Goal: Transaction & Acquisition: Book appointment/travel/reservation

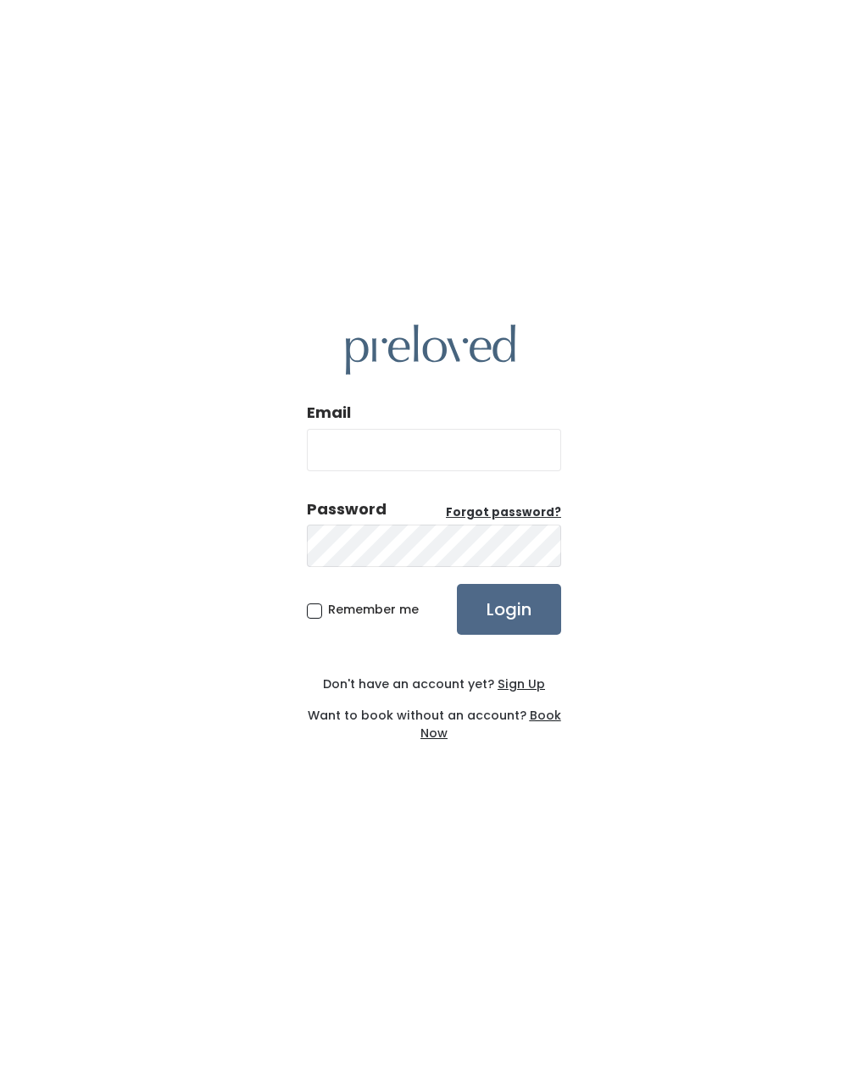
click at [426, 471] on input "Email" at bounding box center [434, 450] width 254 height 42
type input "mjjones92@gmail.com"
click at [516, 635] on input "Login" at bounding box center [509, 609] width 104 height 51
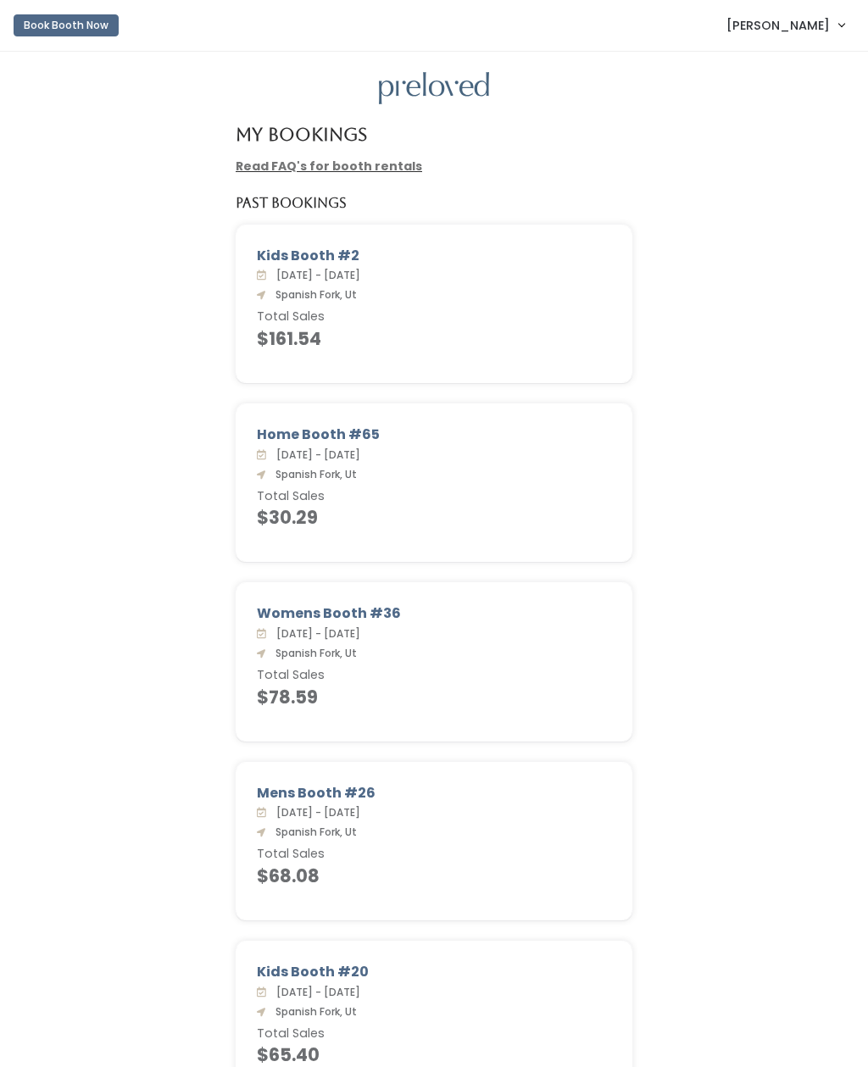
click at [88, 28] on button "Book Booth Now" at bounding box center [66, 25] width 105 height 22
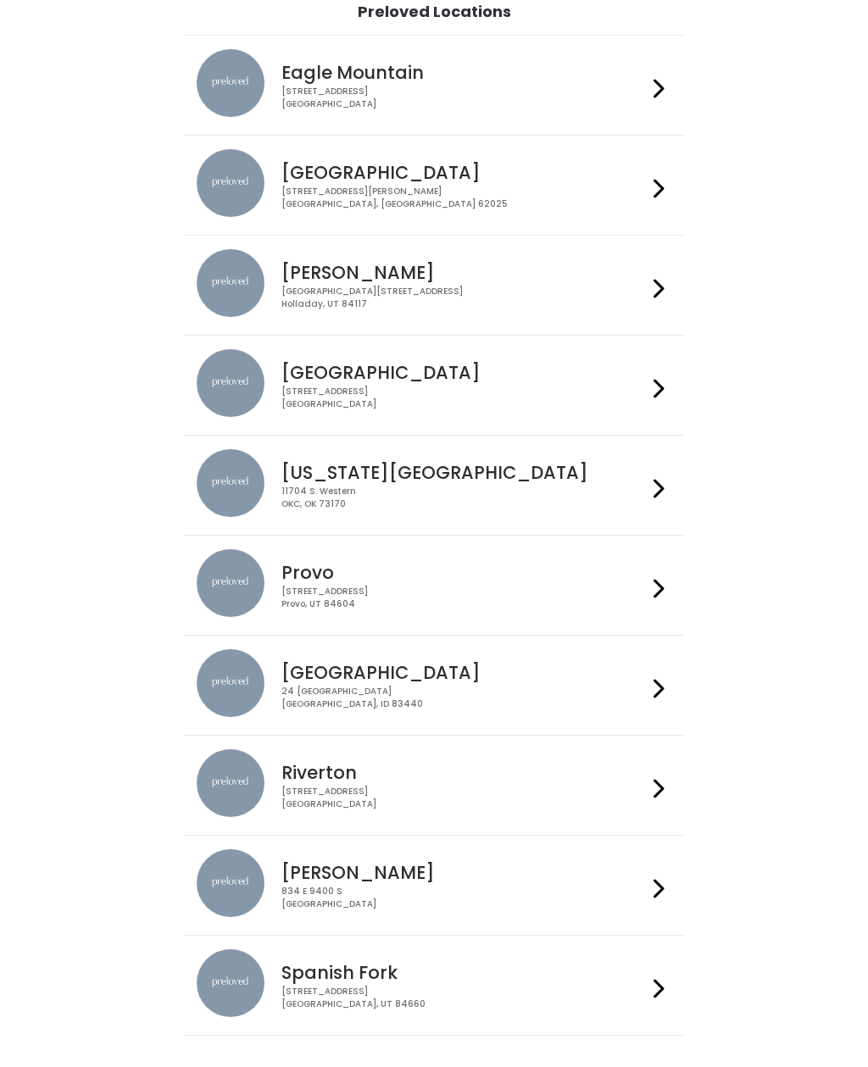
scroll to position [135, 0]
click at [658, 985] on icon at bounding box center [658, 989] width 11 height 25
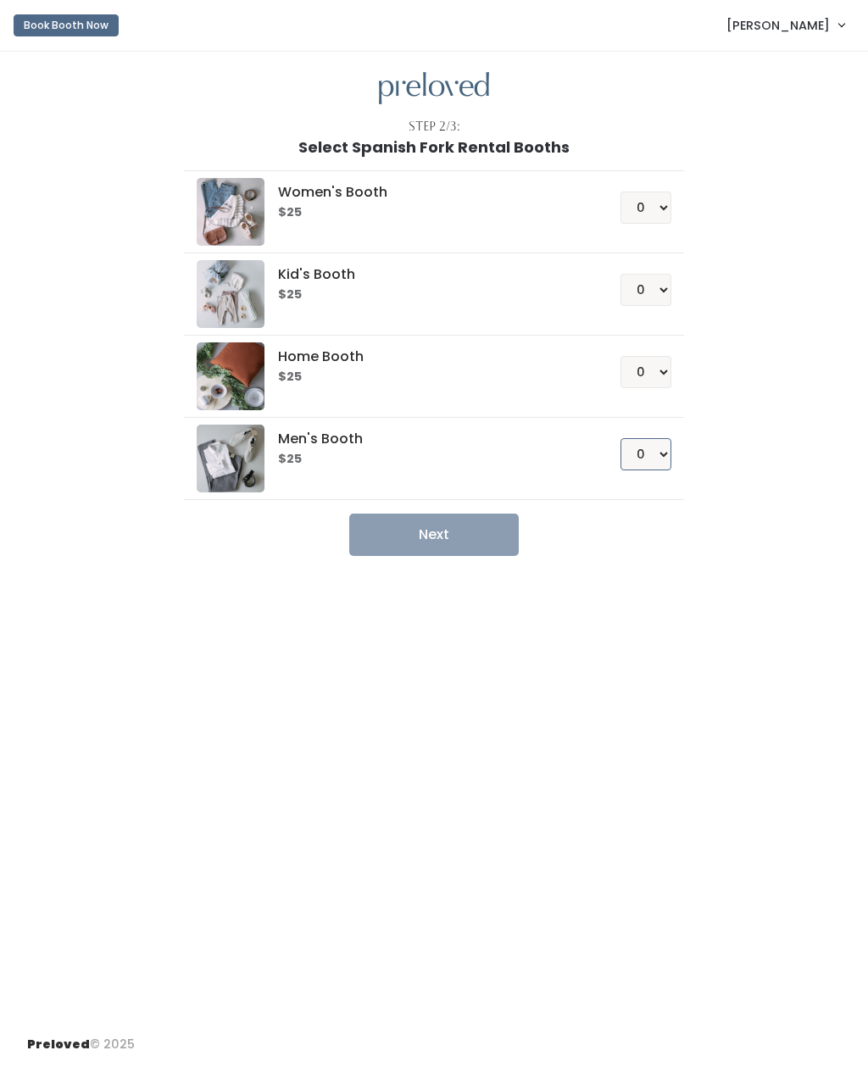
click at [663, 447] on select "0 1 2 3 4" at bounding box center [645, 454] width 51 height 32
select select "1"
click at [433, 522] on button "Next" at bounding box center [433, 534] width 169 height 42
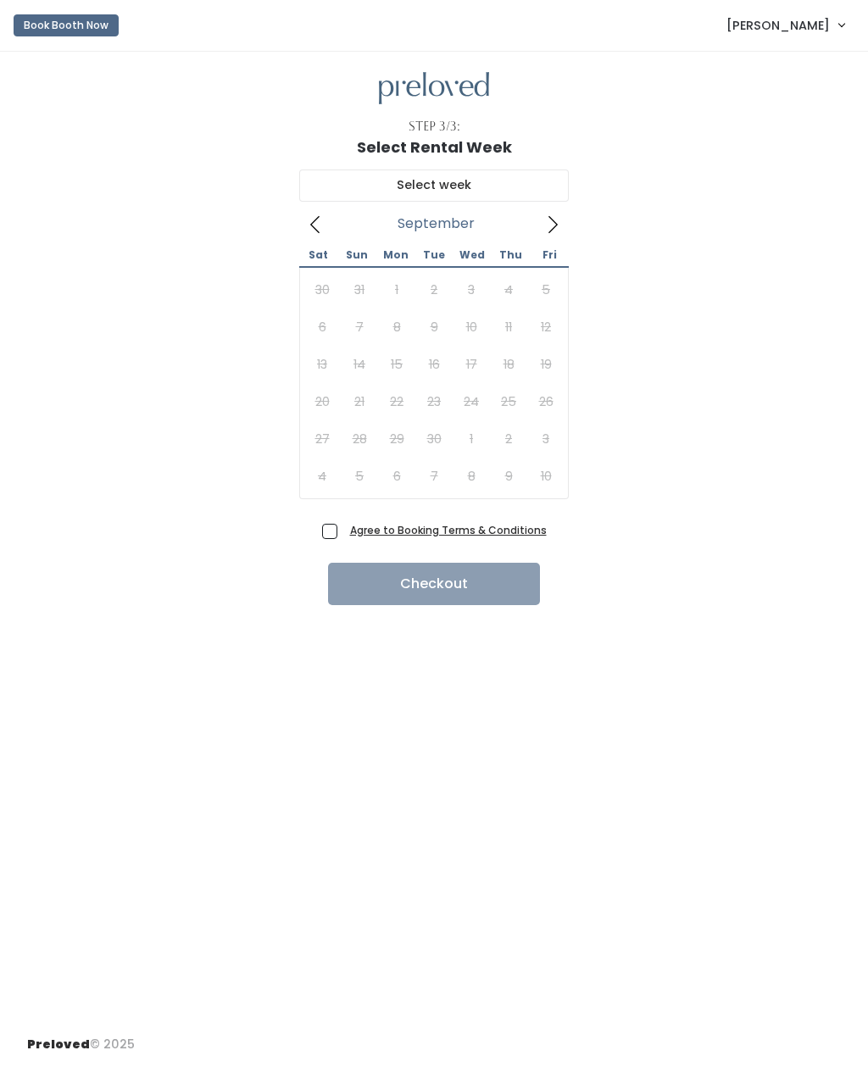
click at [560, 229] on icon at bounding box center [552, 224] width 19 height 19
click at [308, 233] on icon at bounding box center [315, 224] width 19 height 19
click at [558, 221] on icon at bounding box center [552, 224] width 19 height 19
click at [309, 231] on icon at bounding box center [315, 224] width 19 height 19
click at [75, 31] on button "Book Booth Now" at bounding box center [66, 25] width 105 height 22
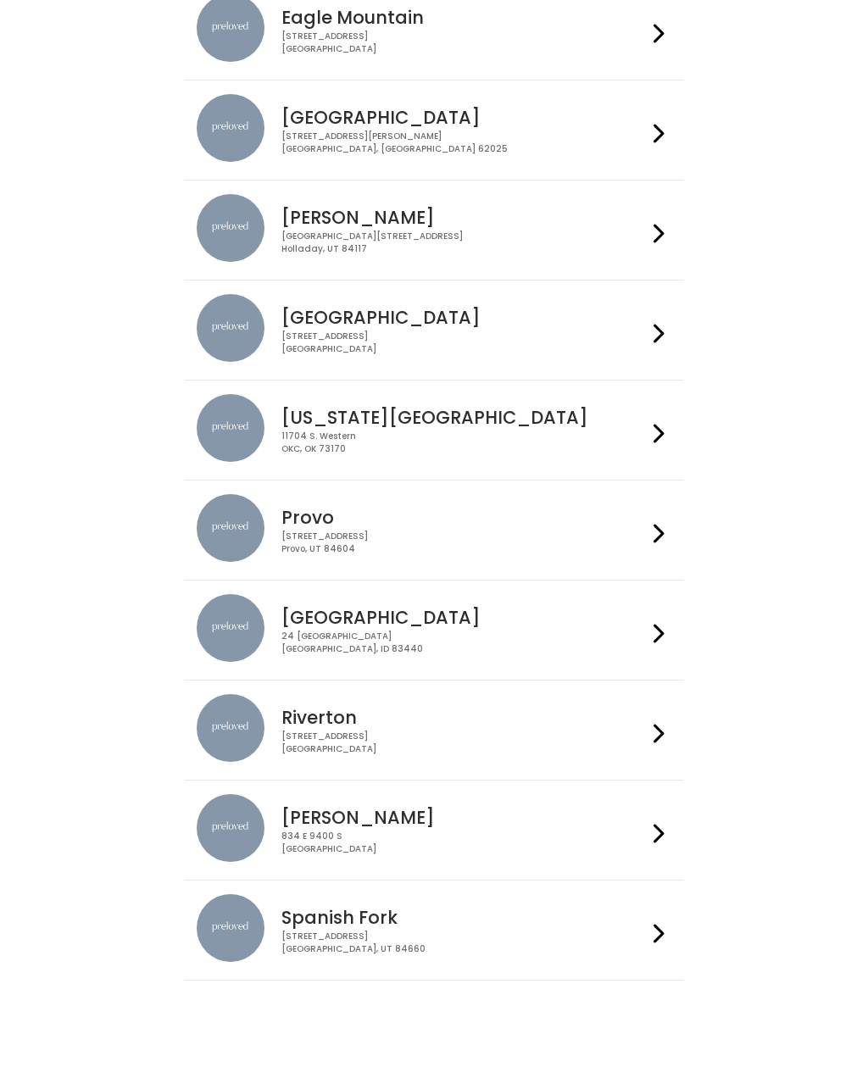
scroll to position [162, 0]
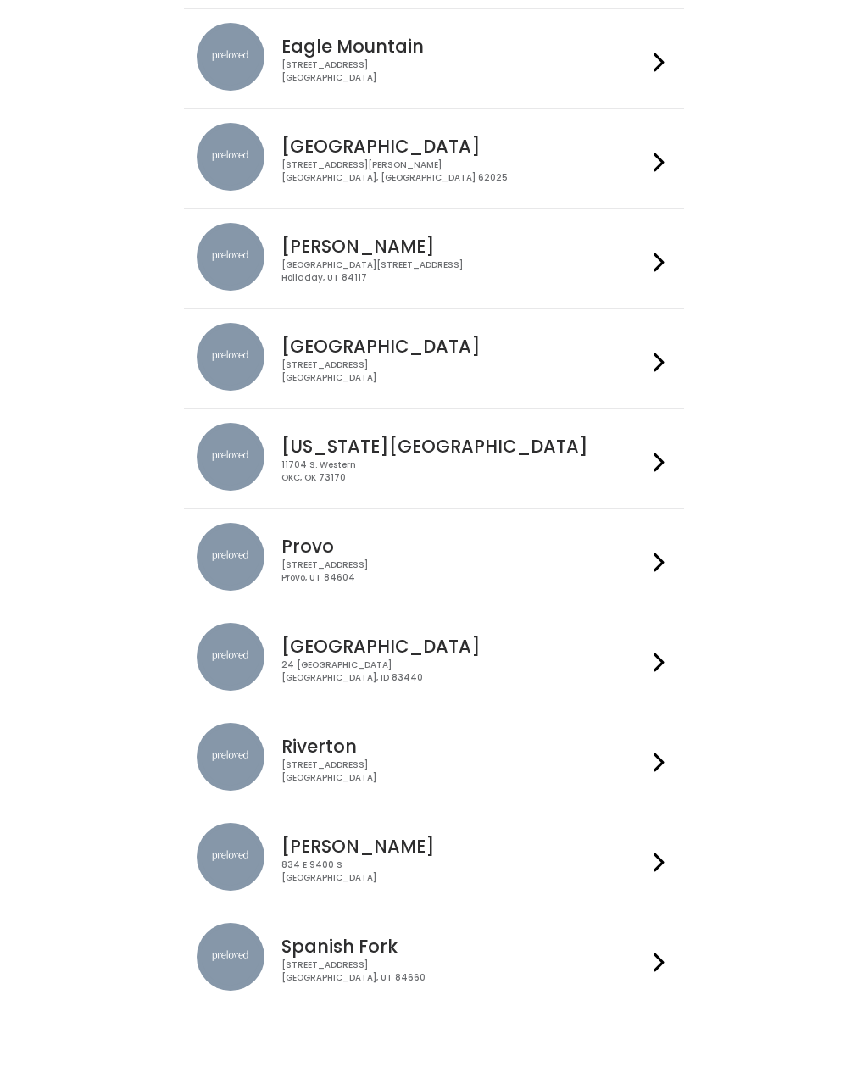
click at [661, 961] on icon at bounding box center [658, 962] width 11 height 25
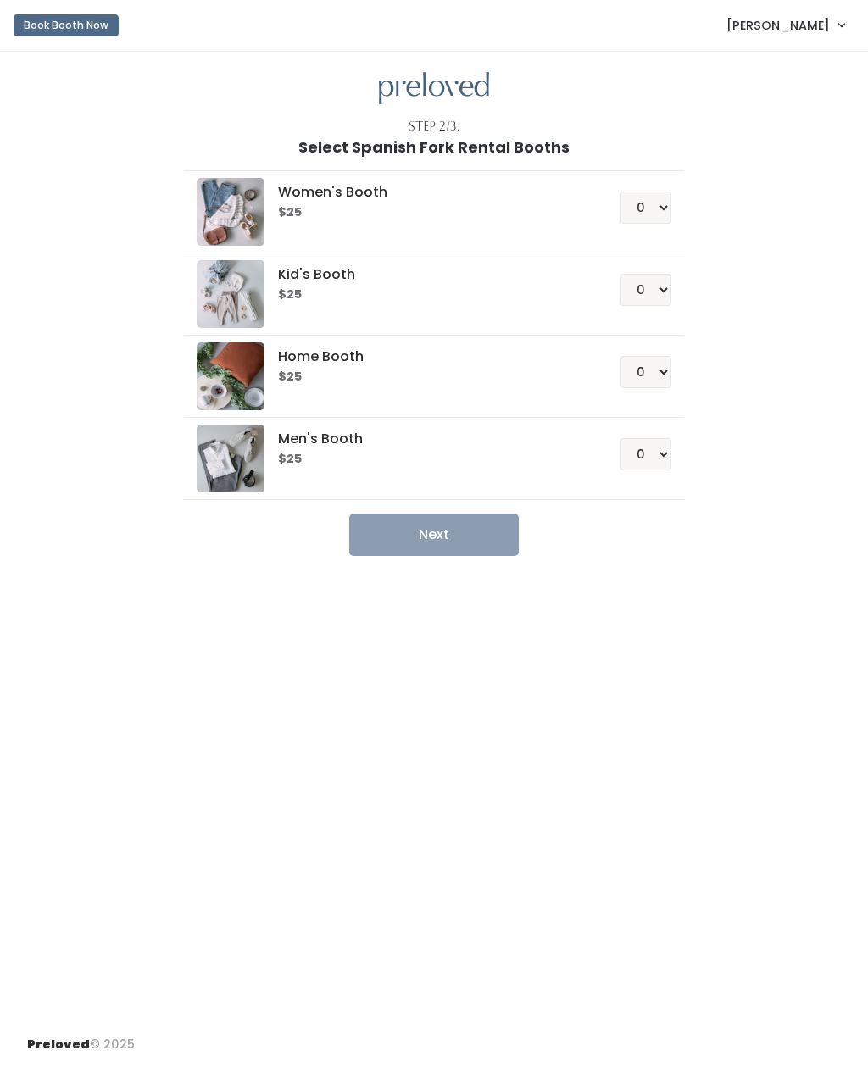
click at [243, 363] on img at bounding box center [231, 376] width 68 height 68
click at [659, 374] on select "0 1 2 3 4" at bounding box center [645, 372] width 51 height 32
select select "1"
click at [444, 530] on button "Next" at bounding box center [433, 534] width 169 height 42
click at [647, 209] on select "0 1 2 3 4" at bounding box center [645, 208] width 51 height 32
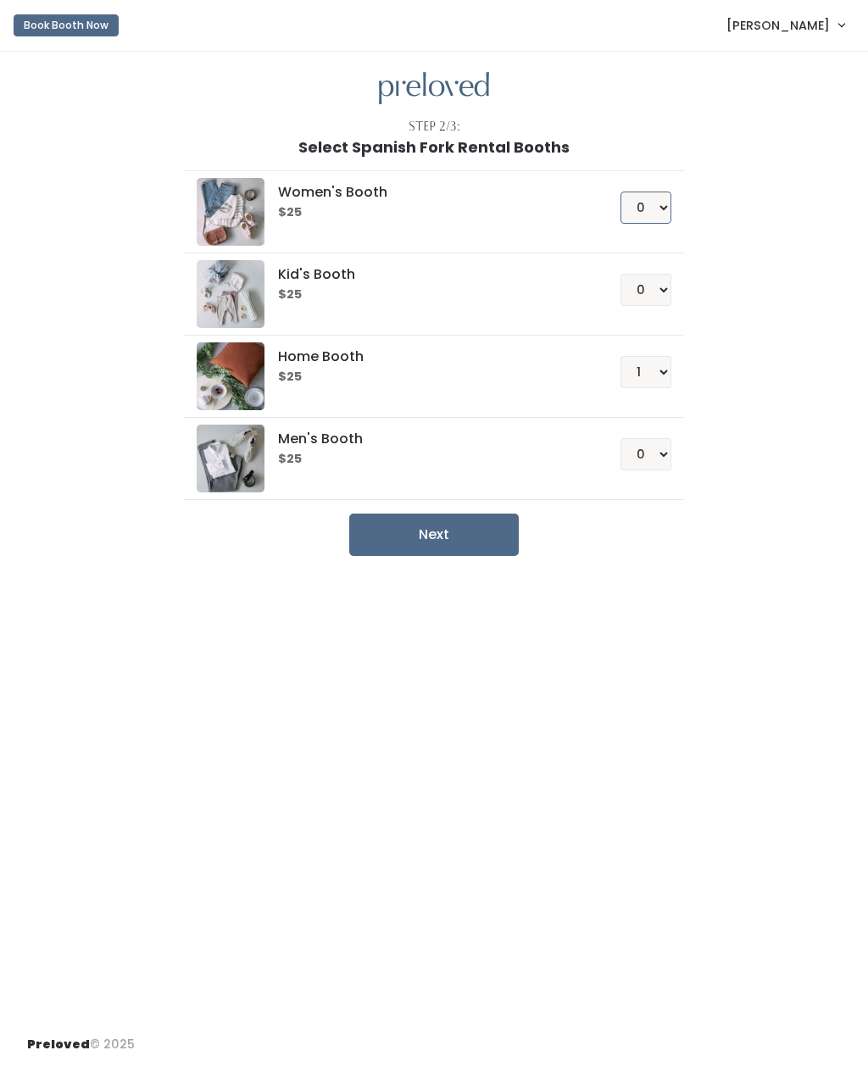
select select "1"
click at [449, 542] on button "Next" at bounding box center [433, 534] width 169 height 42
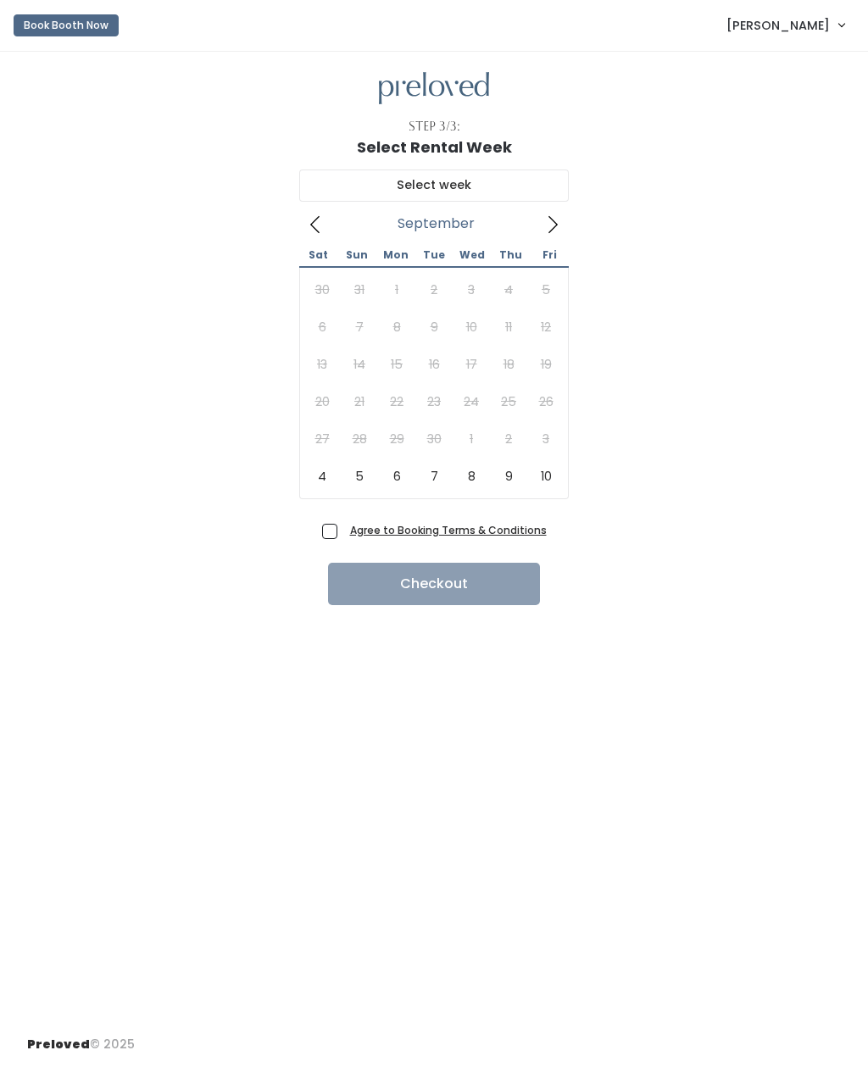
click at [104, 25] on button "Book Booth Now" at bounding box center [66, 25] width 105 height 22
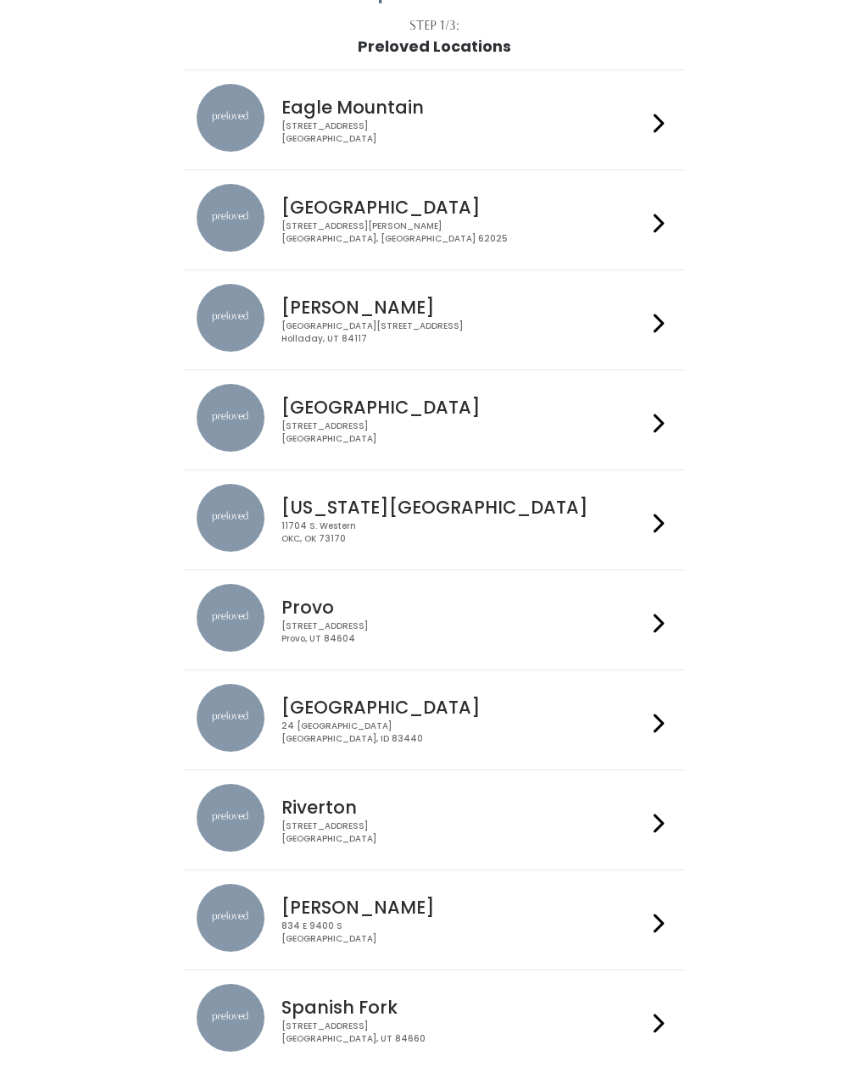
scroll to position [162, 0]
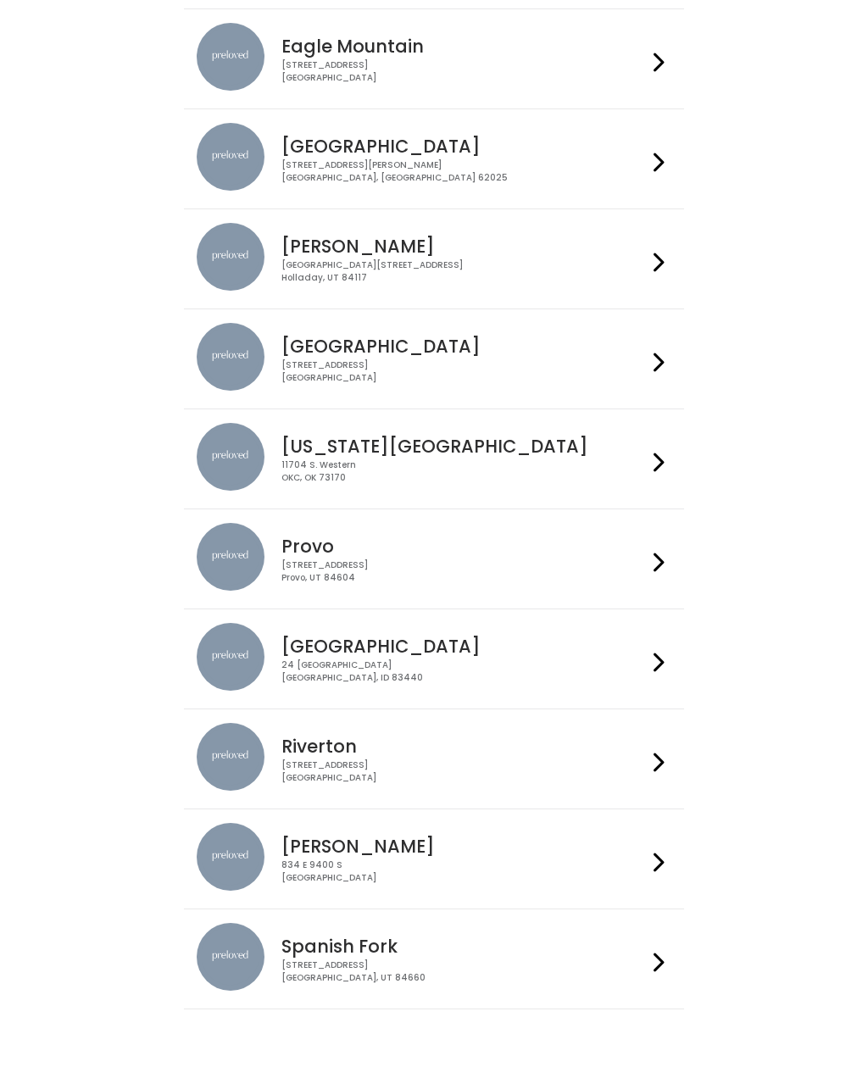
click at [655, 959] on icon at bounding box center [658, 962] width 11 height 25
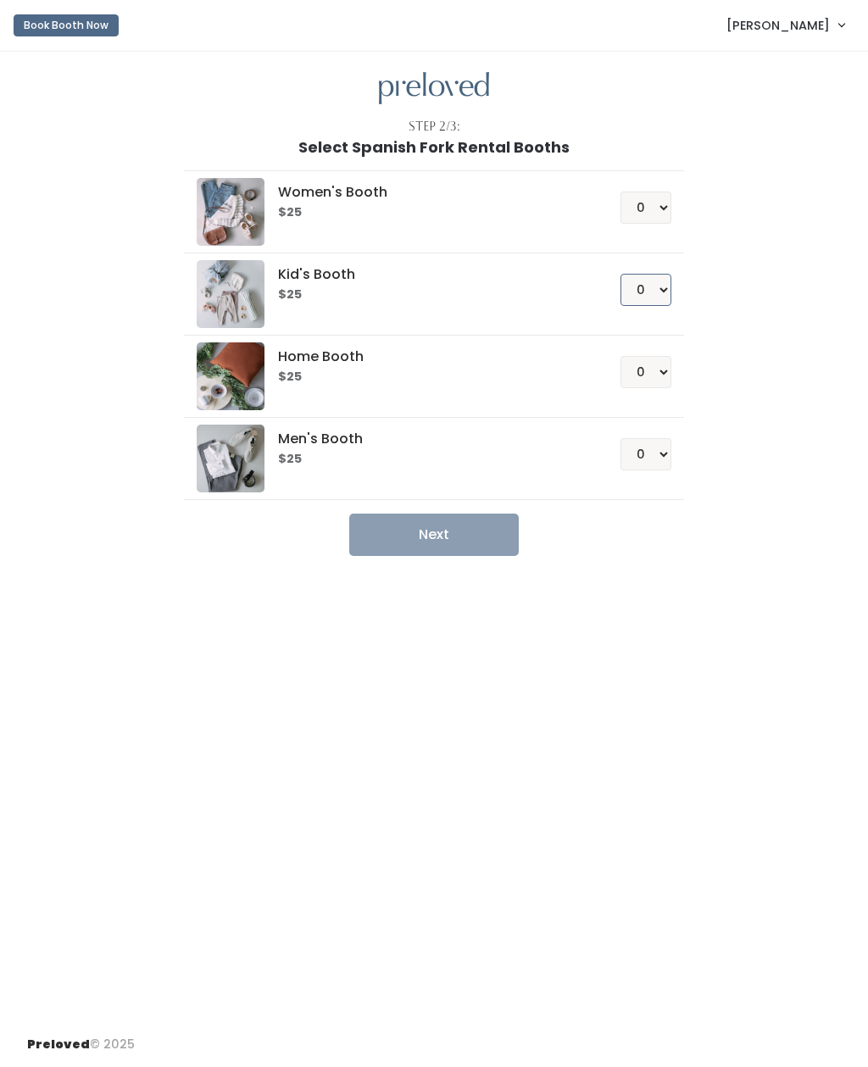
click at [657, 283] on select "0 1 2 3 4" at bounding box center [645, 290] width 51 height 32
select select "1"
click at [461, 530] on button "Next" at bounding box center [433, 534] width 169 height 42
click at [657, 454] on select "0 1 2 3 4" at bounding box center [645, 454] width 51 height 32
select select "1"
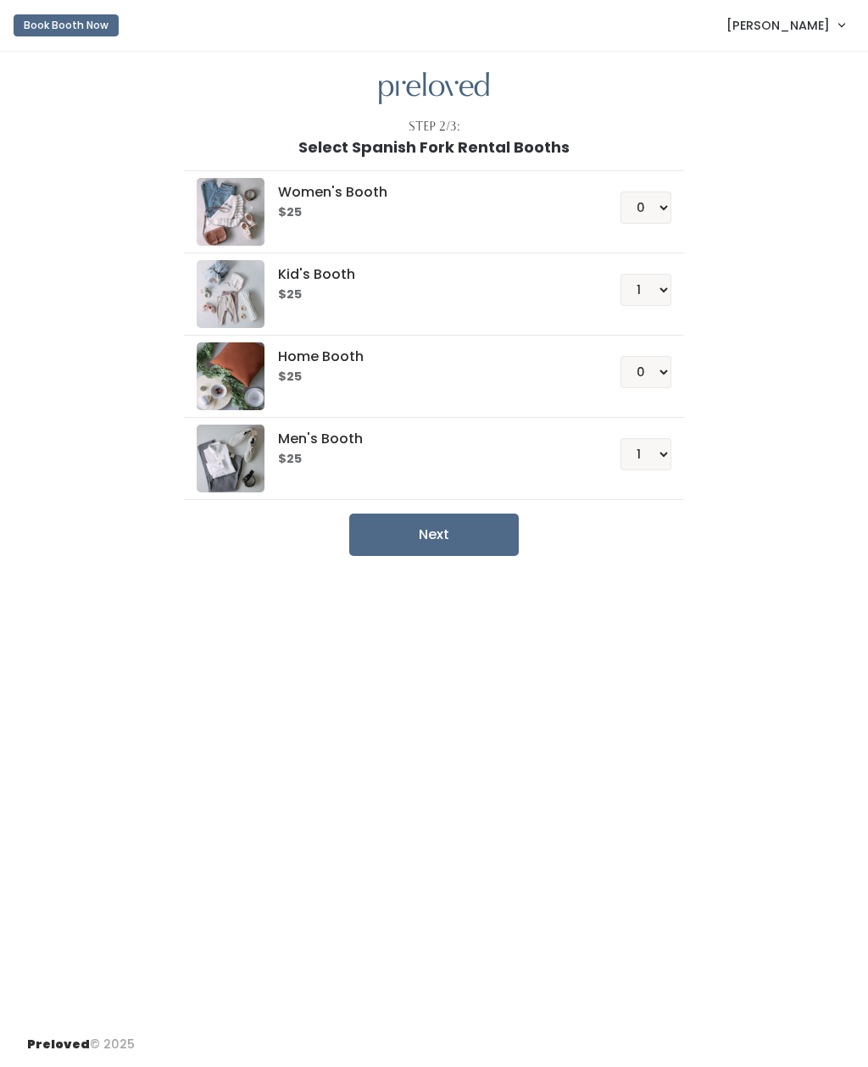
click at [462, 519] on button "Next" at bounding box center [433, 534] width 169 height 42
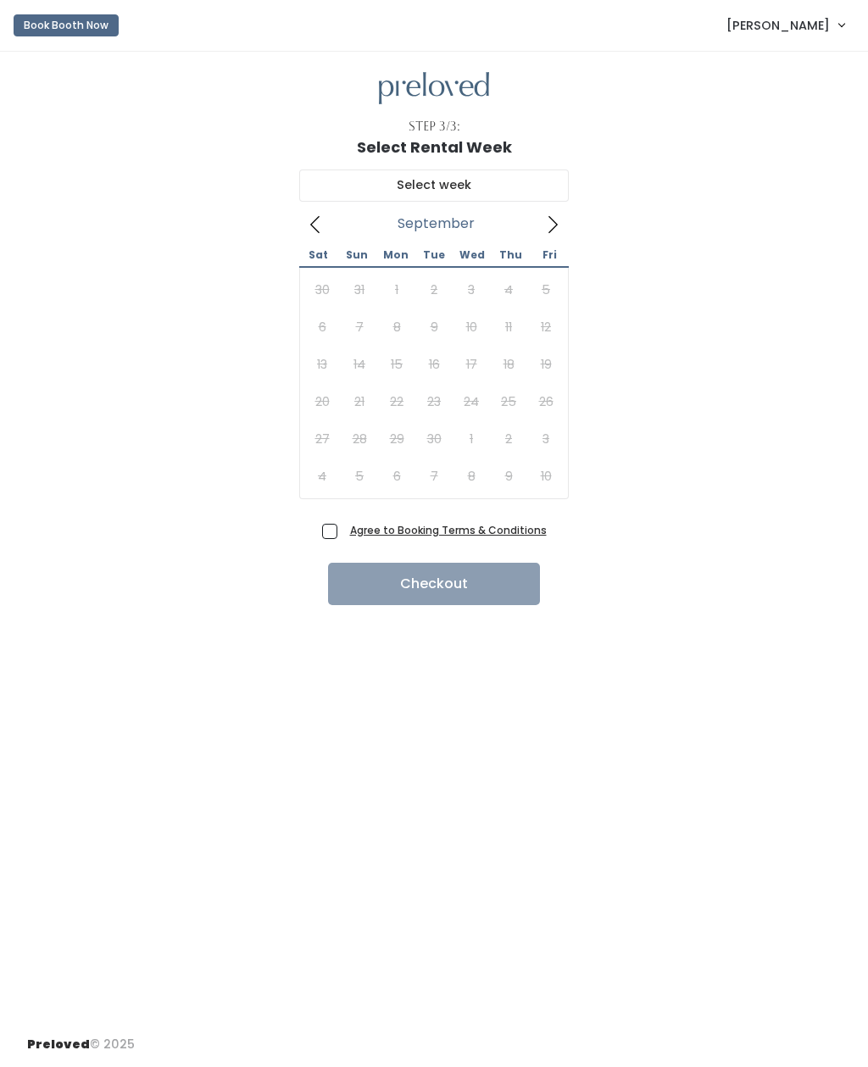
click at [553, 230] on icon at bounding box center [552, 224] width 19 height 19
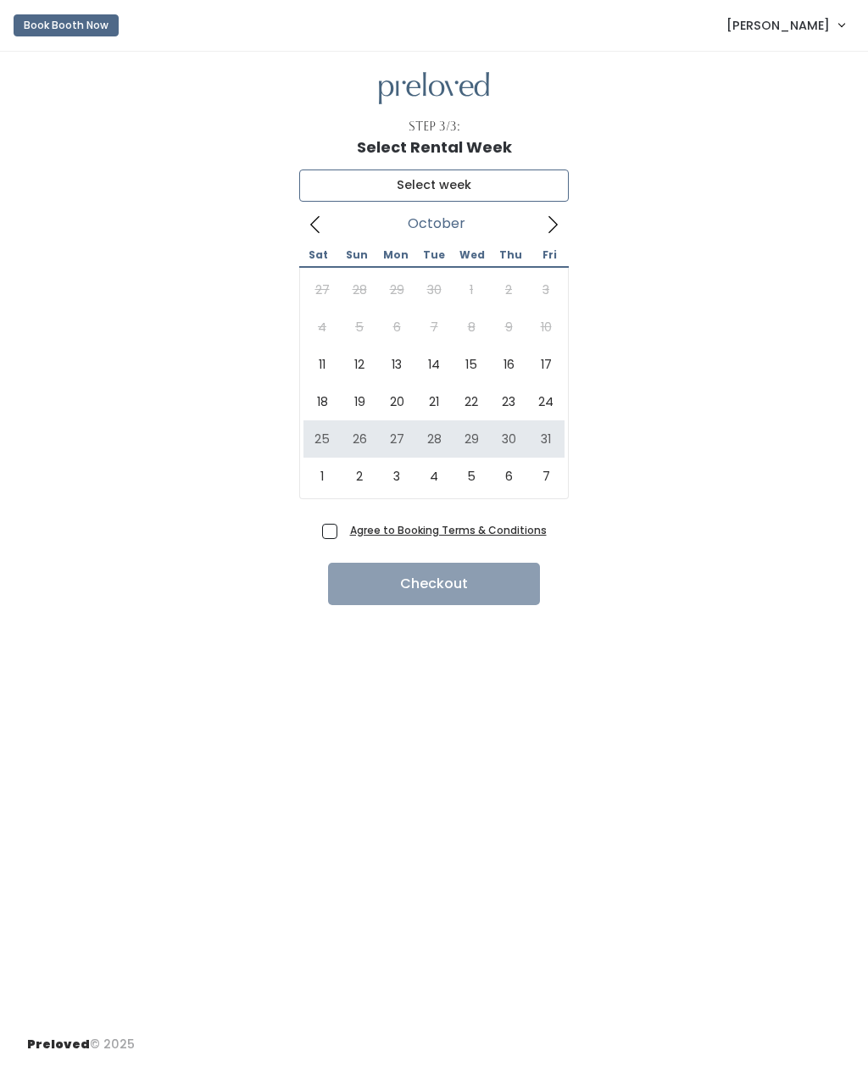
type input "October 25 to October 31"
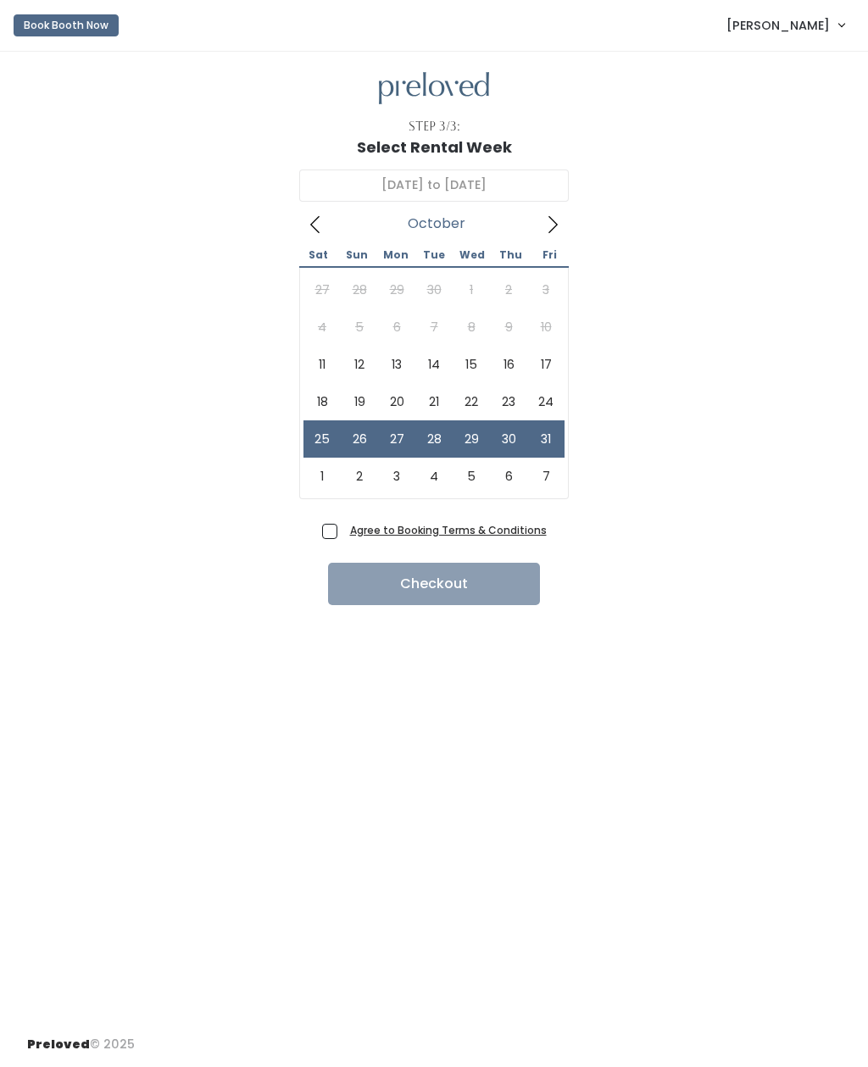
click at [64, 35] on button "Book Booth Now" at bounding box center [66, 25] width 105 height 22
click at [54, 21] on button "Book Booth Now" at bounding box center [66, 25] width 105 height 22
click at [65, 21] on button "Book Booth Now" at bounding box center [66, 25] width 105 height 22
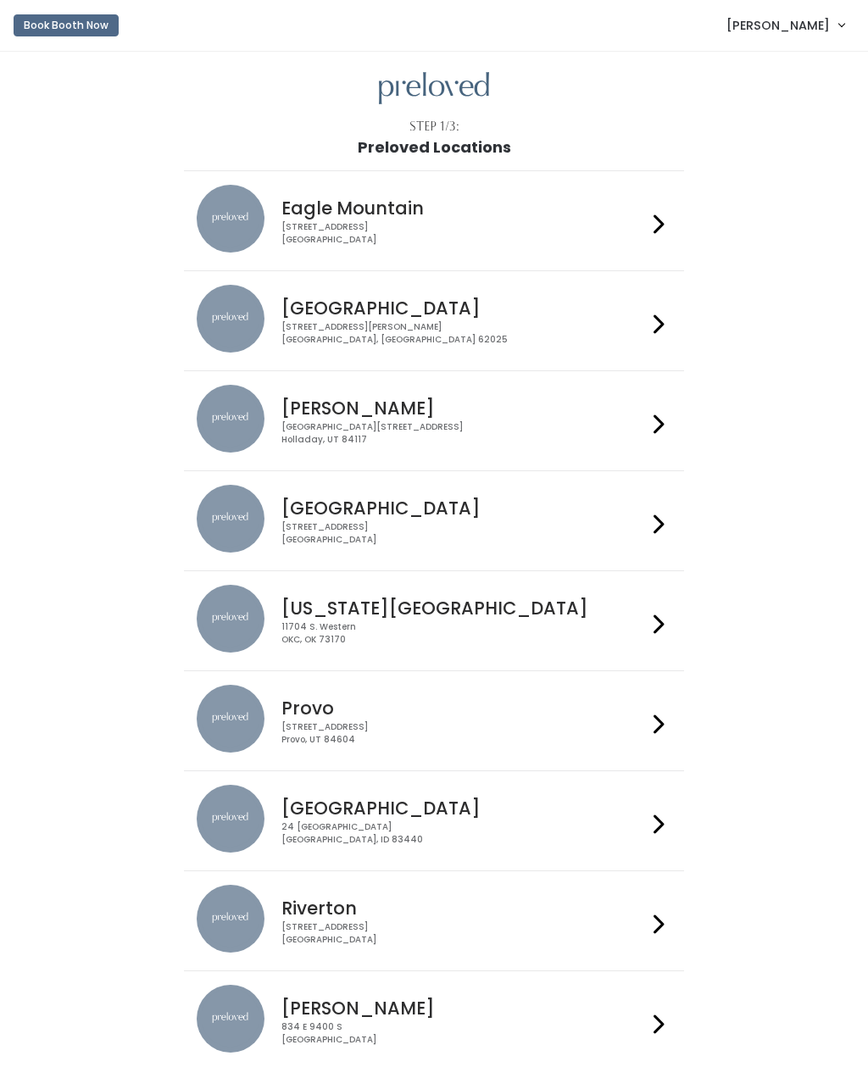
click at [125, 620] on div at bounding box center [109, 677] width 130 height 1042
click at [75, 25] on button "Book Booth Now" at bounding box center [66, 25] width 105 height 22
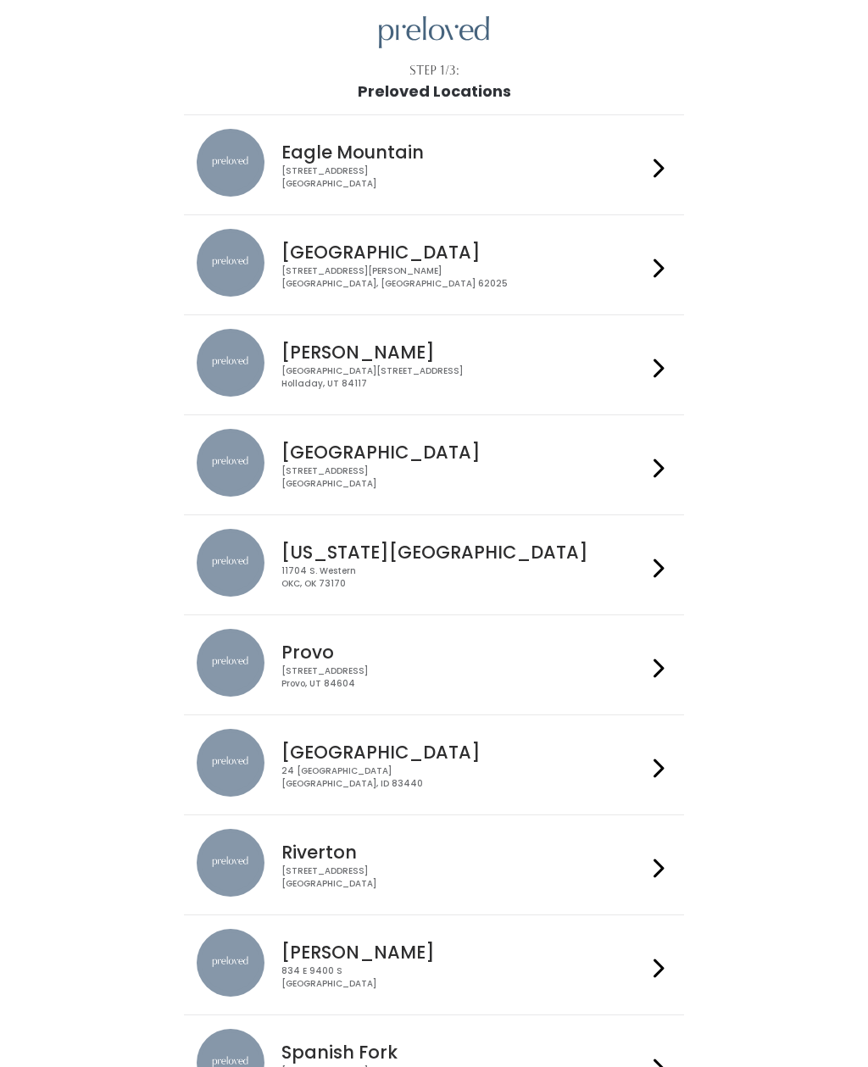
scroll to position [162, 0]
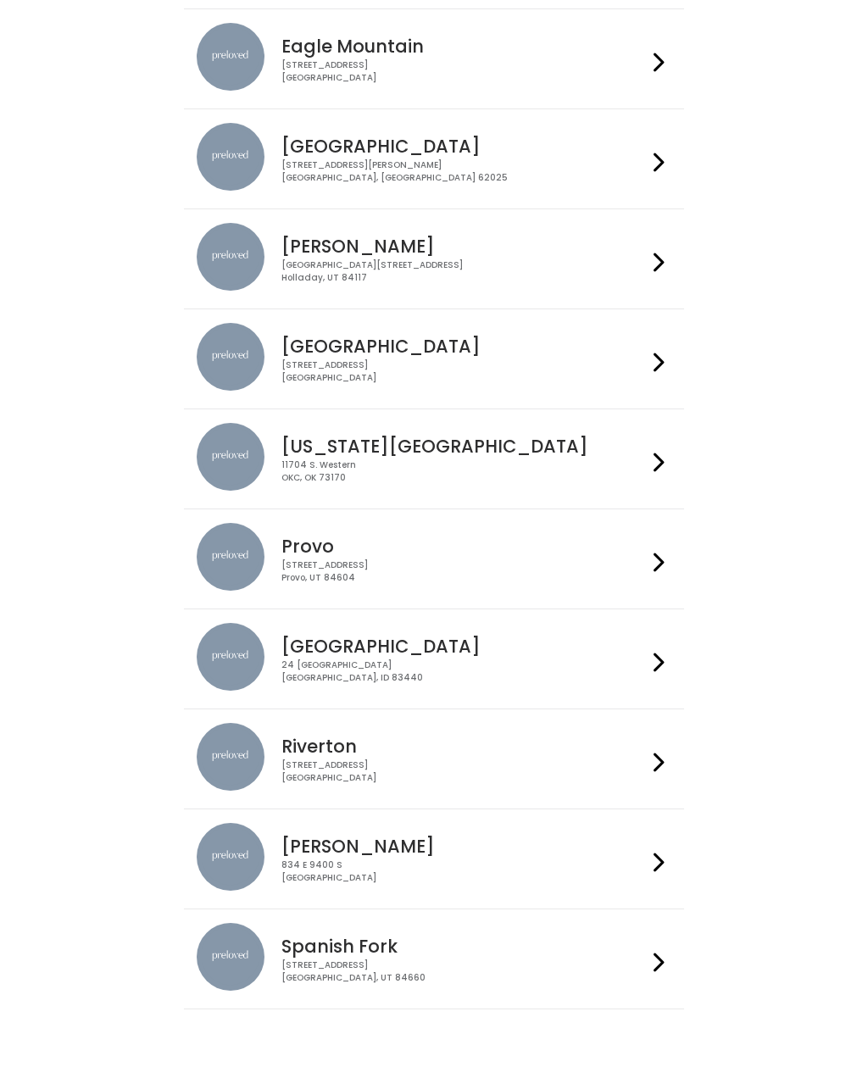
click at [656, 952] on icon at bounding box center [658, 962] width 11 height 25
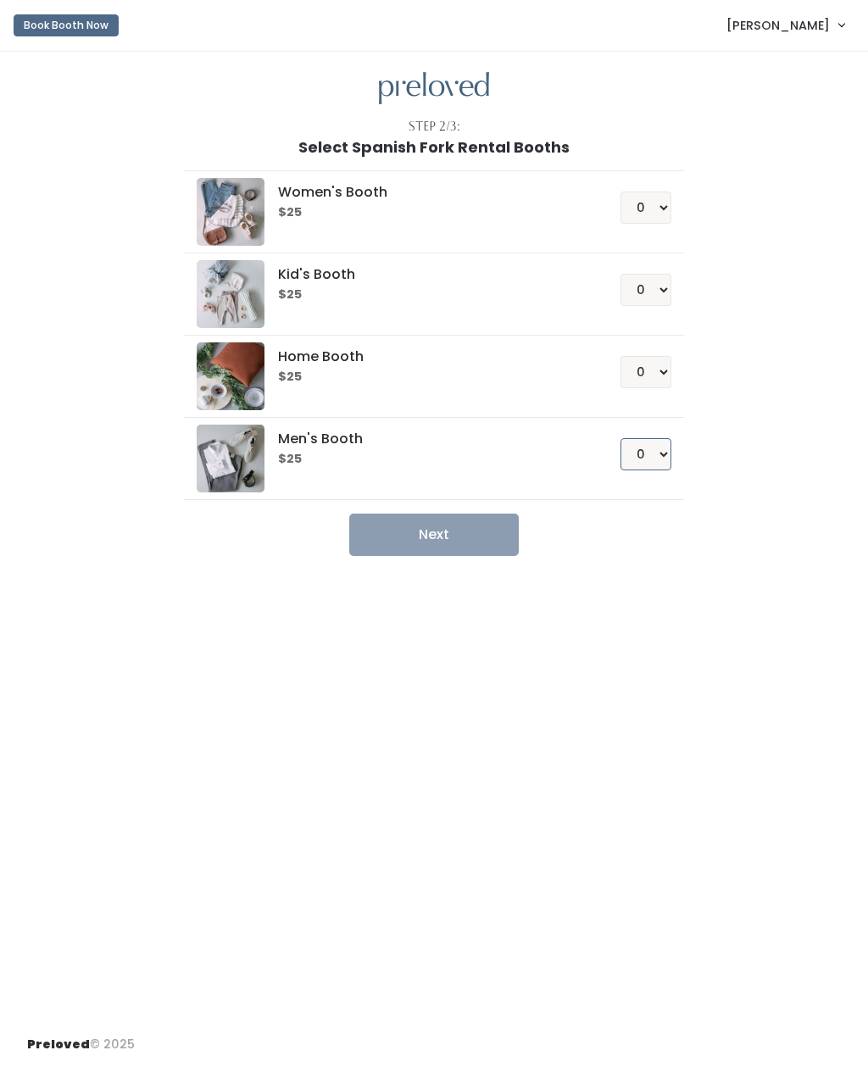
click at [670, 459] on select "0 1 2 3 4" at bounding box center [645, 454] width 51 height 32
select select "1"
click at [434, 529] on button "Next" at bounding box center [433, 534] width 169 height 42
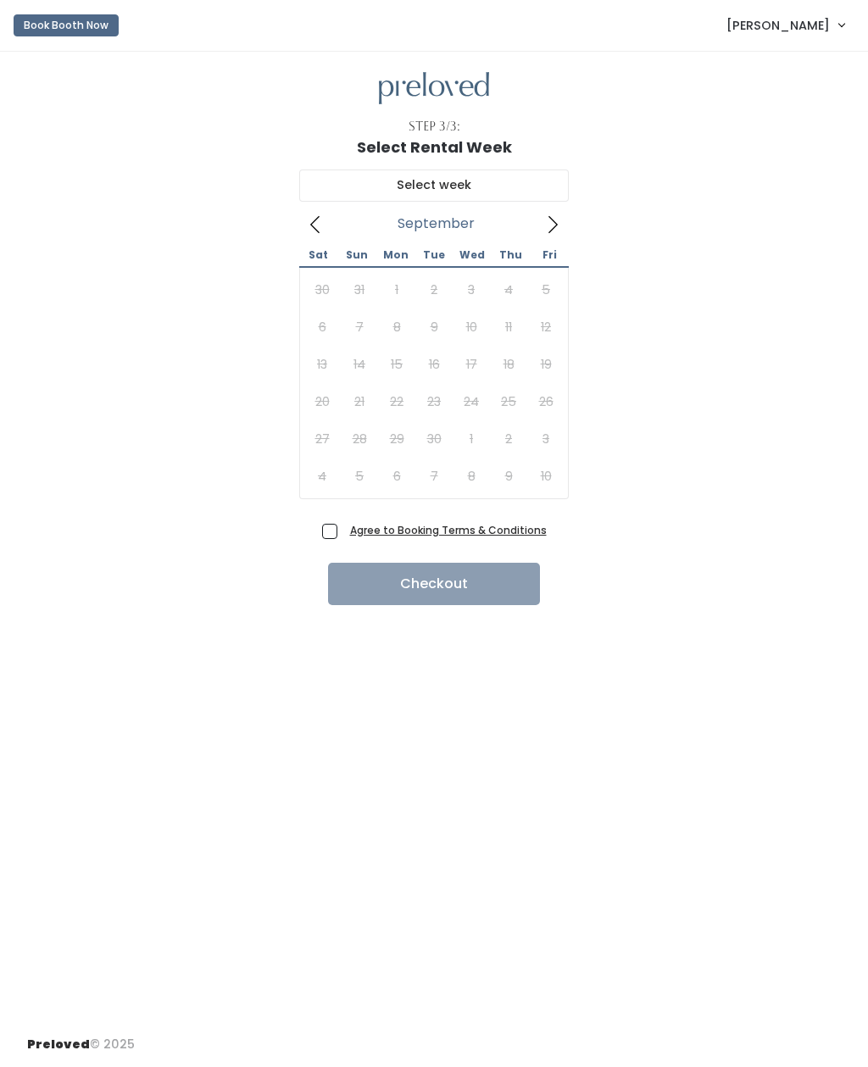
click at [556, 225] on icon at bounding box center [552, 224] width 9 height 17
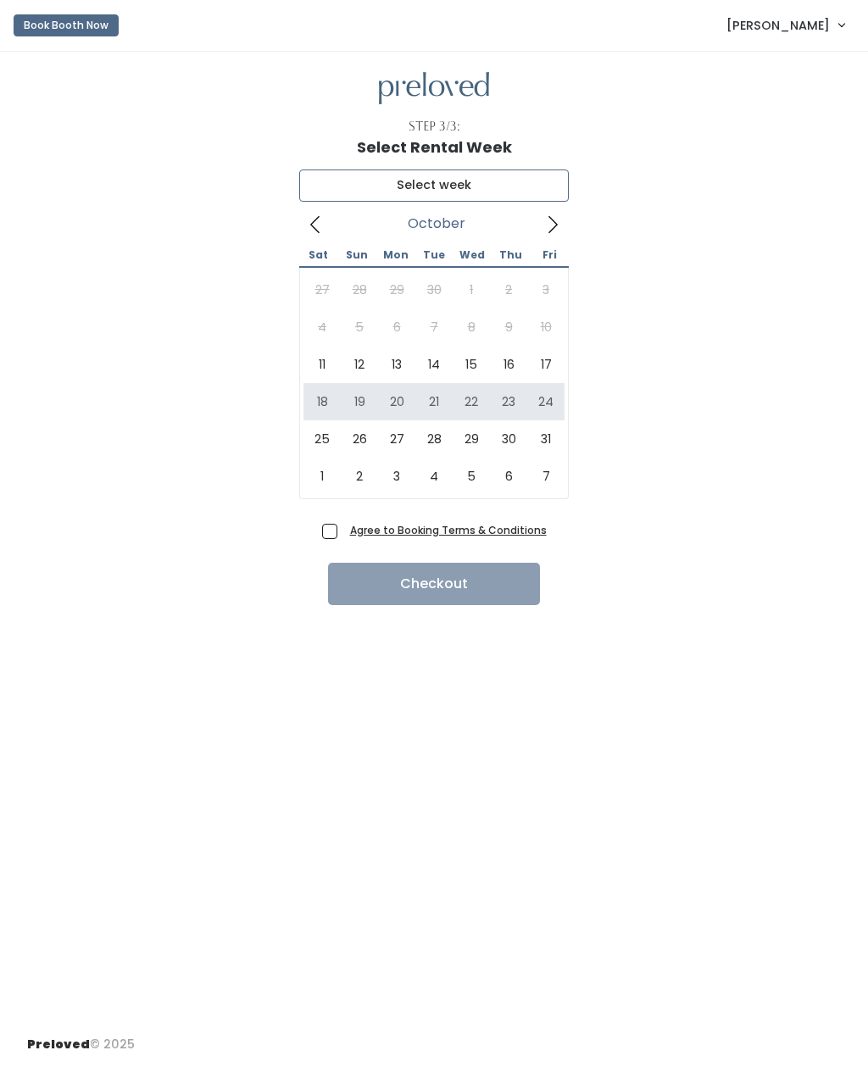
type input "October 18 to October 24"
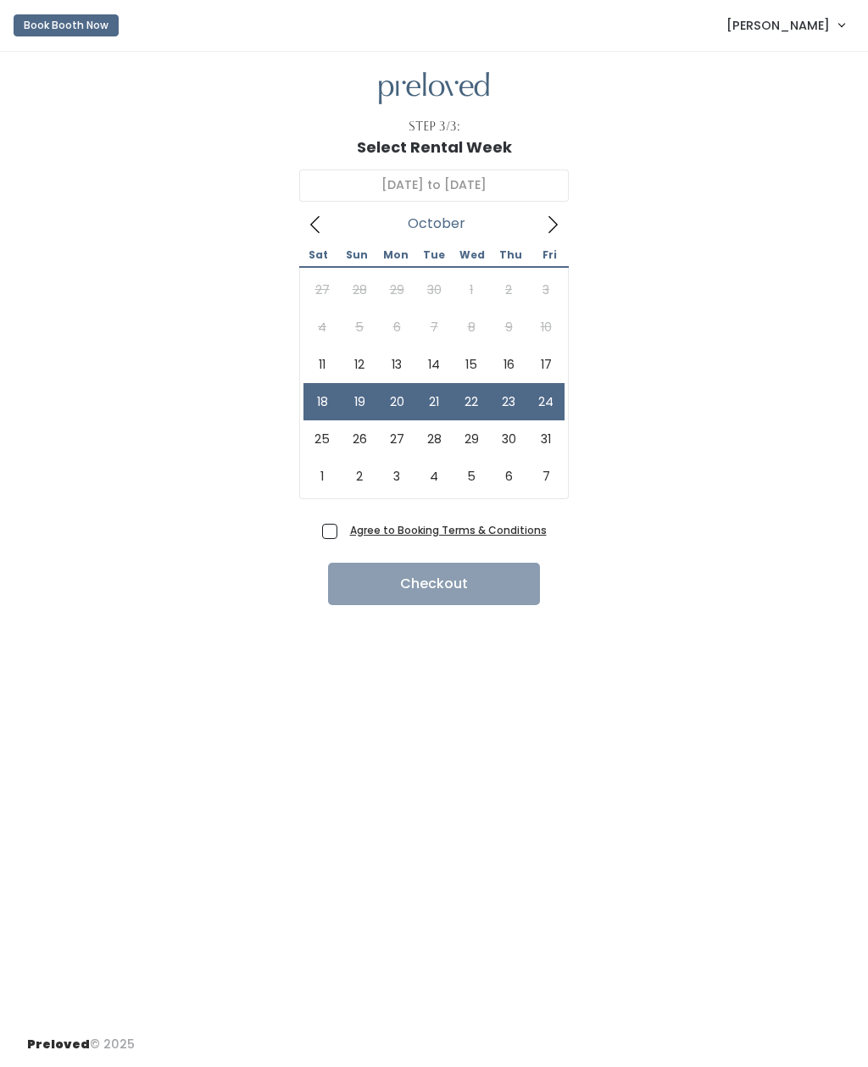
click at [343, 526] on span "Agree to Booking Terms & Conditions" at bounding box center [444, 529] width 203 height 17
click at [343, 526] on input "Agree to Booking Terms & Conditions" at bounding box center [348, 526] width 11 height 11
checkbox input "true"
click at [424, 580] on button "Checkout" at bounding box center [434, 584] width 212 height 42
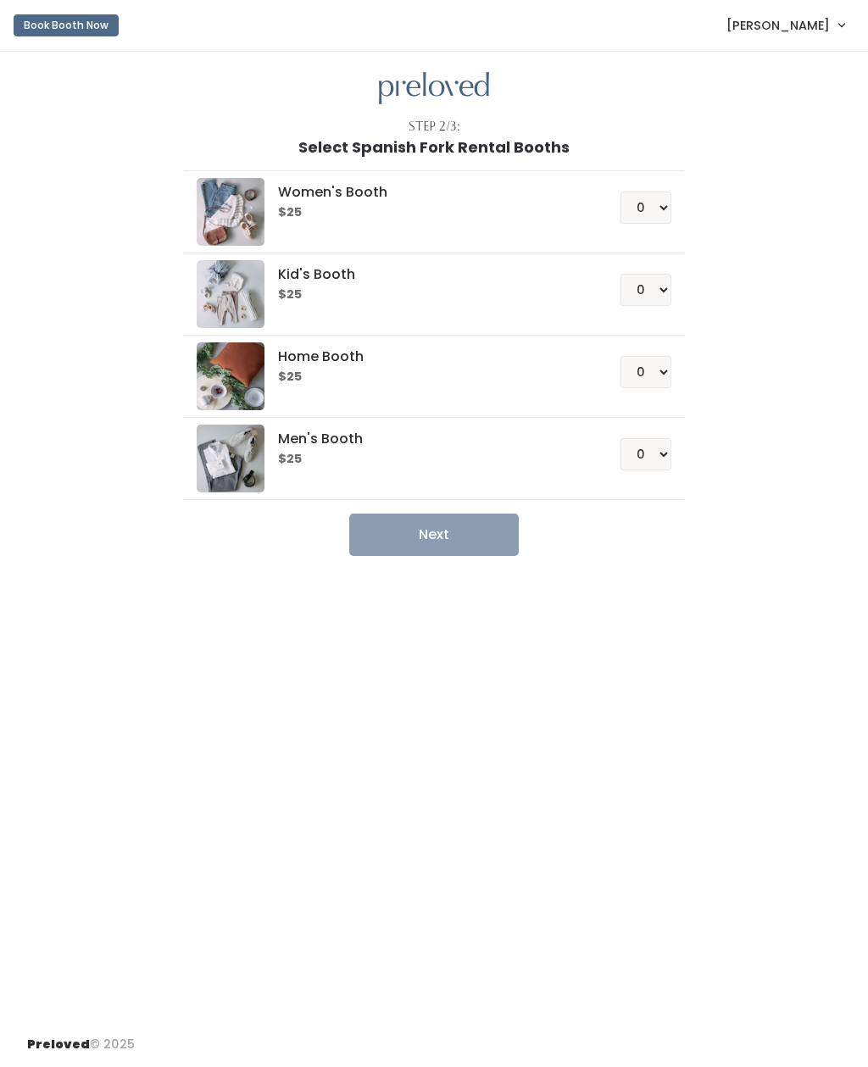
click at [69, 31] on button "Book Booth Now" at bounding box center [66, 25] width 105 height 22
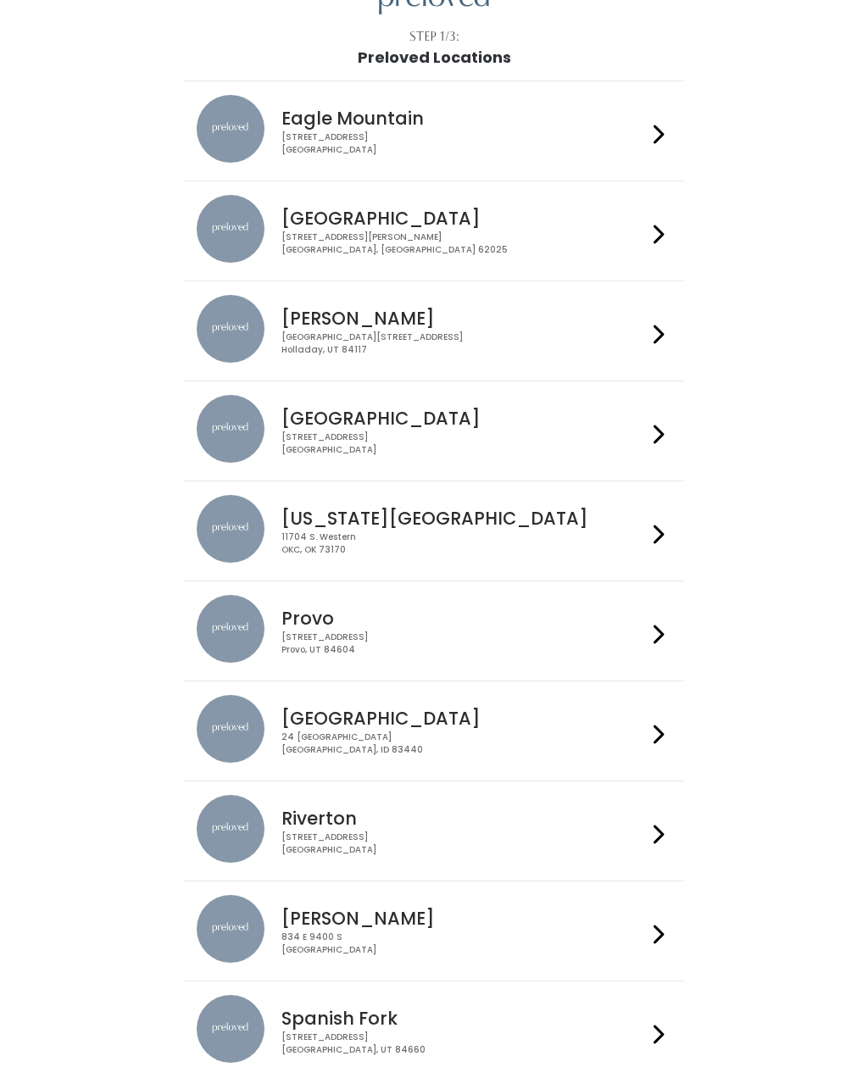
scroll to position [162, 0]
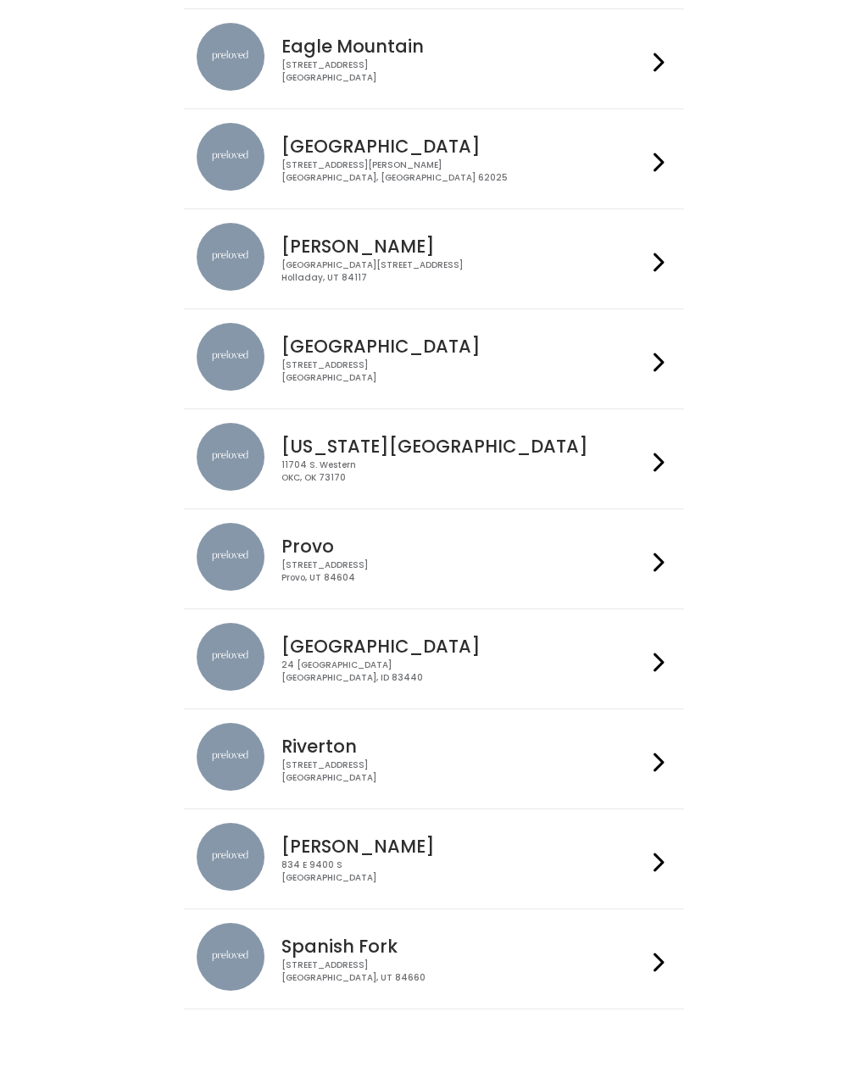
click at [647, 974] on div at bounding box center [659, 959] width 25 height 72
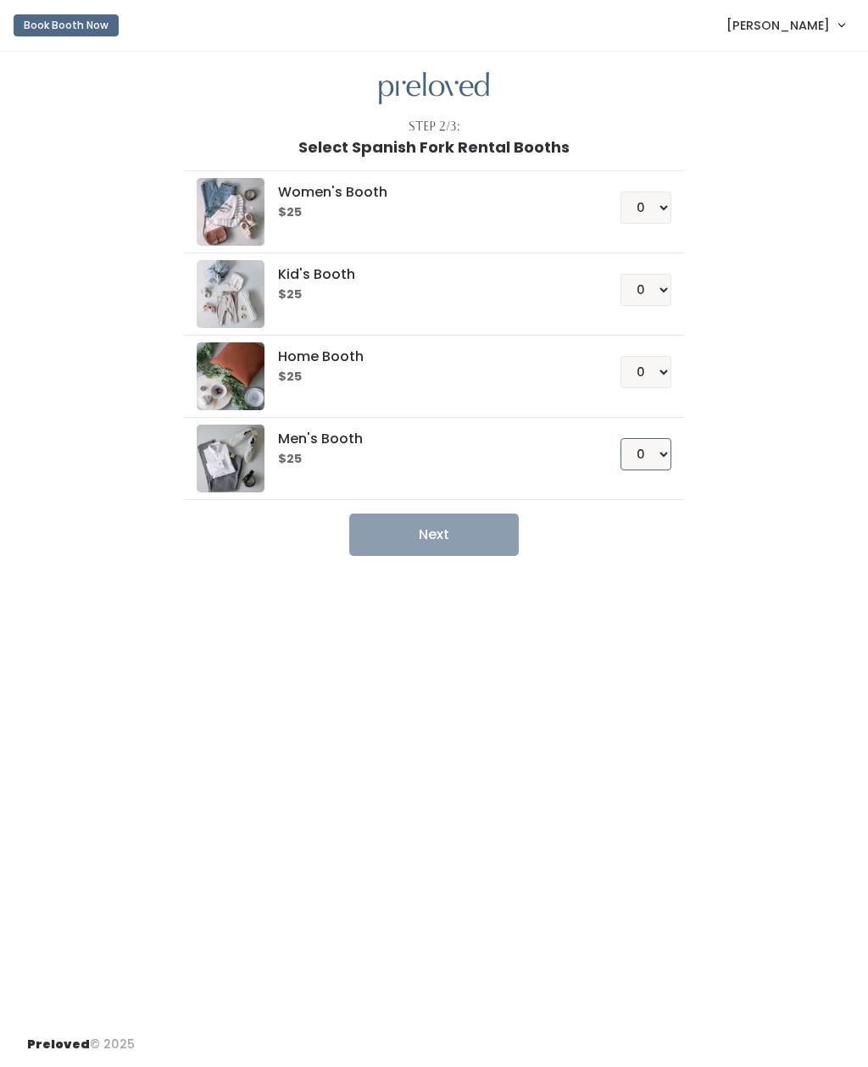
click at [658, 457] on select "0 1 2 3 4" at bounding box center [645, 454] width 51 height 32
select select "1"
click at [658, 365] on select "0 1 2 3 4" at bounding box center [645, 372] width 51 height 32
select select "1"
click at [427, 538] on button "Next" at bounding box center [433, 534] width 169 height 42
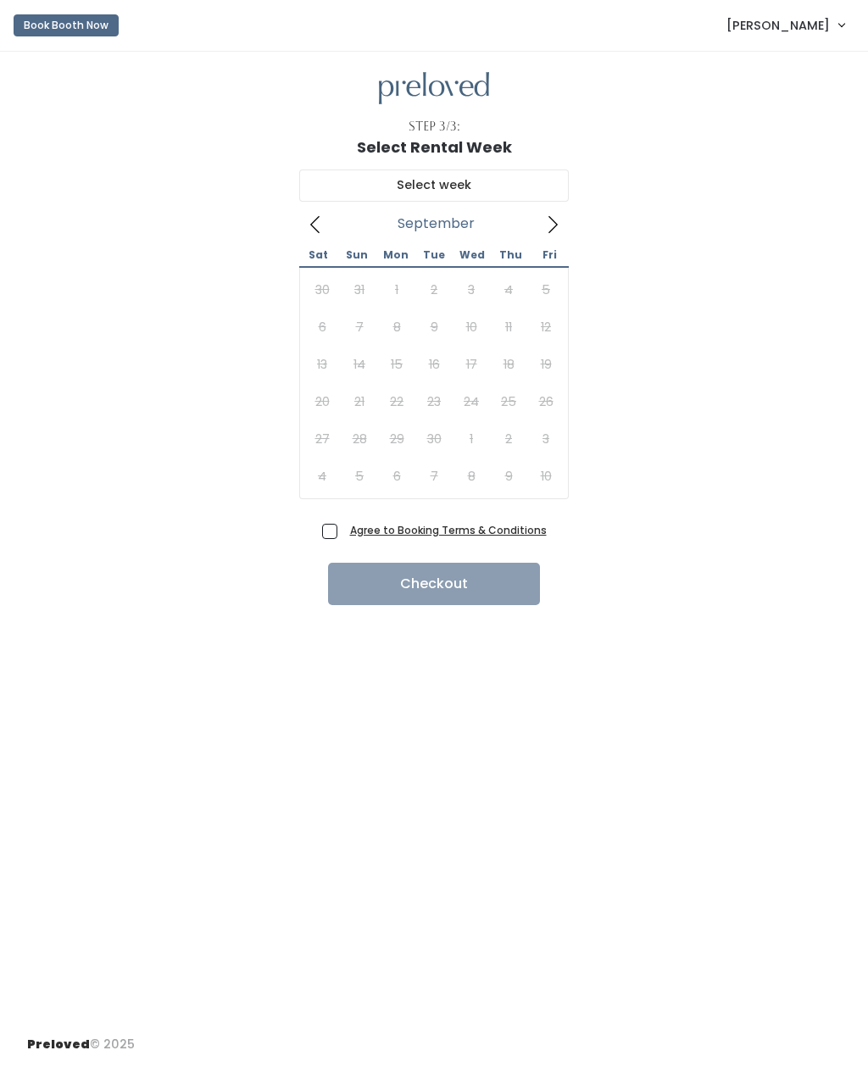
click at [541, 233] on span at bounding box center [552, 223] width 32 height 27
type input "October 25 to October 31"
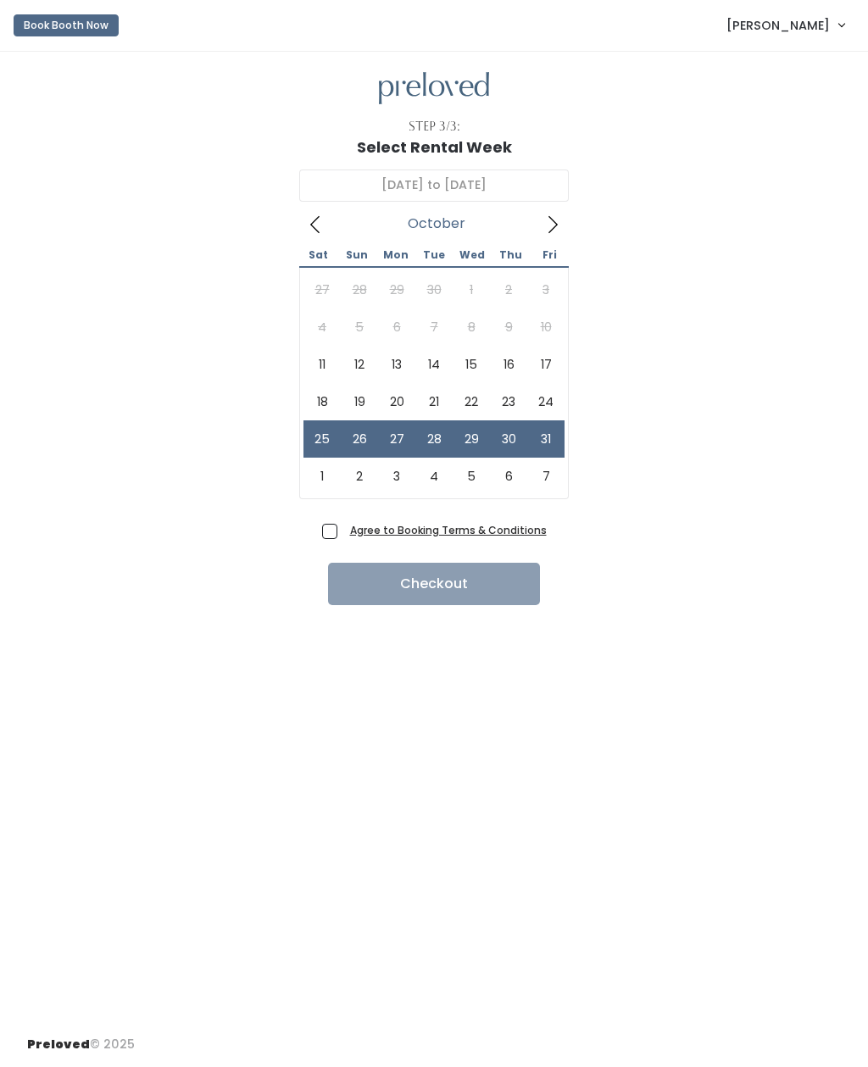
click at [63, 25] on button "Book Booth Now" at bounding box center [66, 25] width 105 height 22
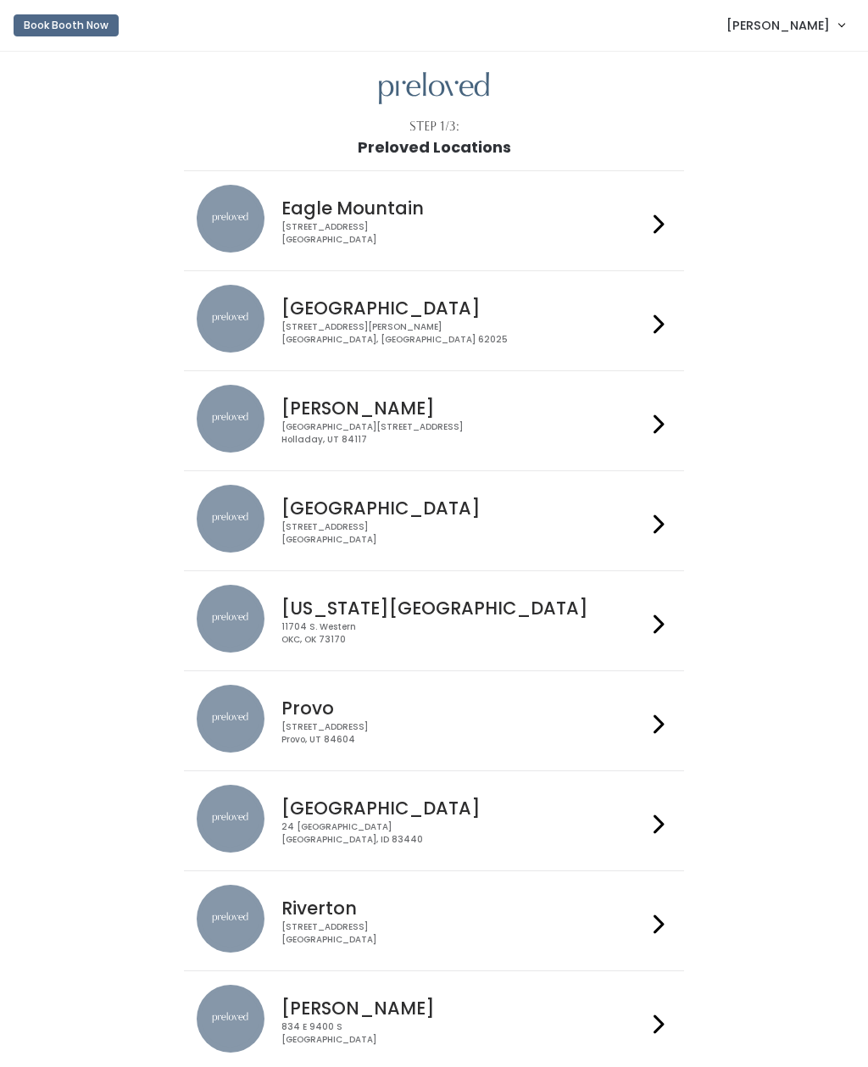
click at [67, 29] on button "Book Booth Now" at bounding box center [66, 25] width 105 height 22
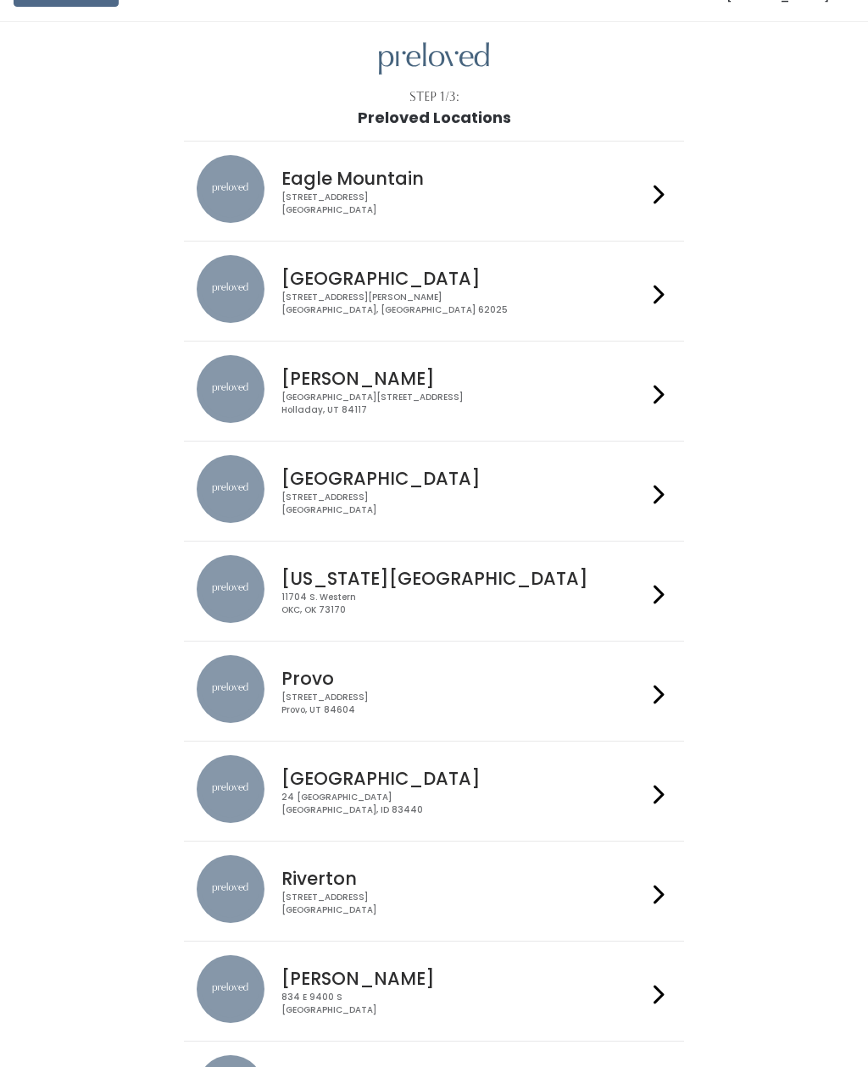
scroll to position [162, 0]
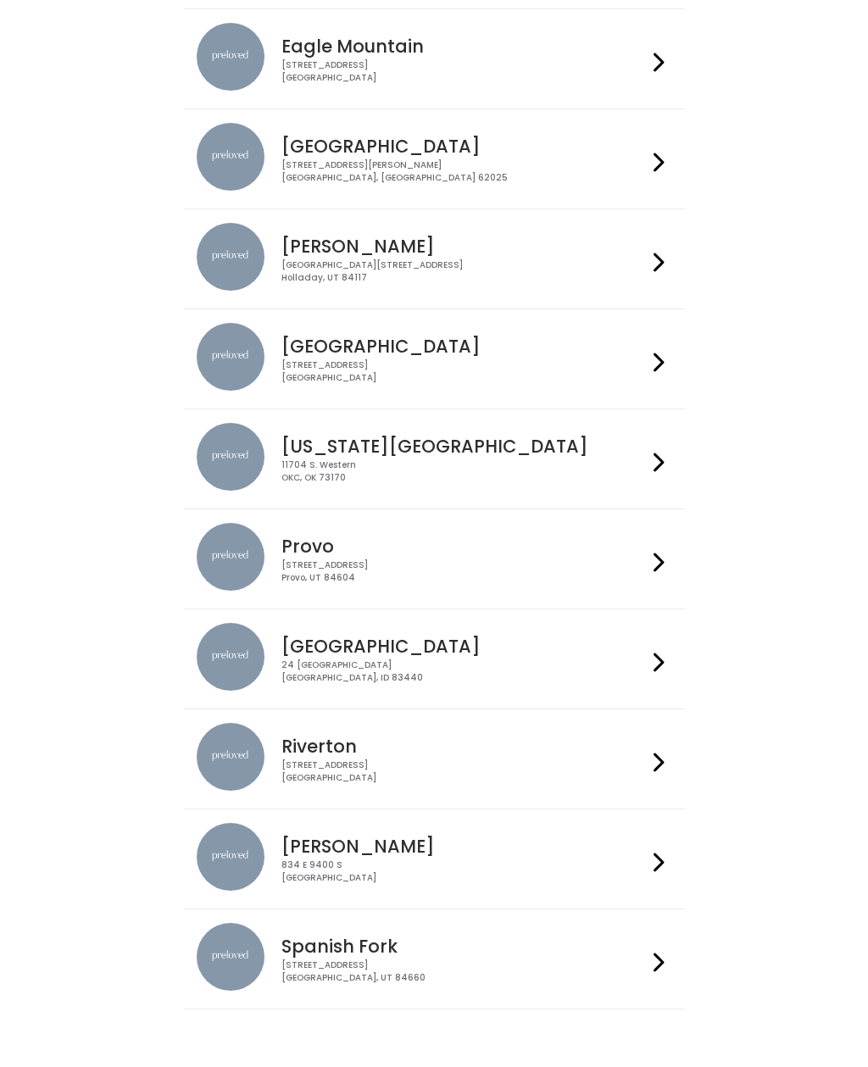
click at [342, 962] on div "[STREET_ADDRESS]" at bounding box center [463, 971] width 364 height 25
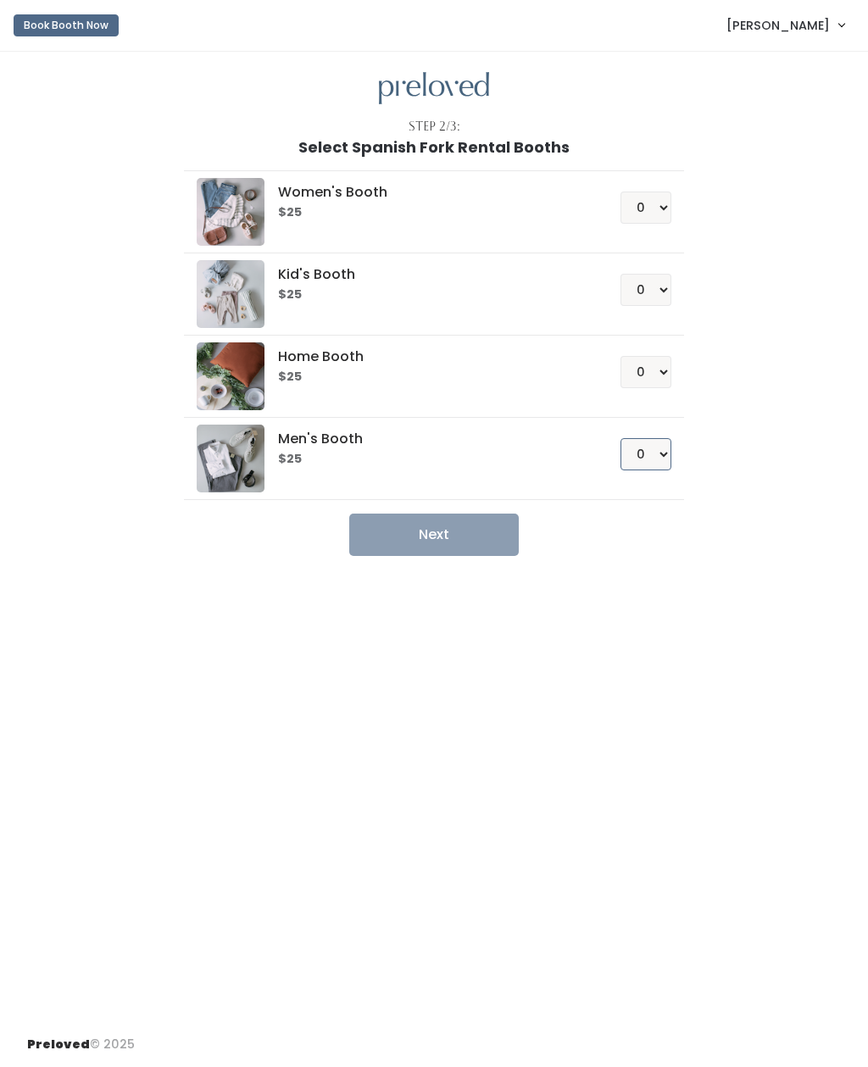
click at [651, 451] on select "0 1 2 3 4" at bounding box center [645, 454] width 51 height 32
select select "1"
click at [425, 519] on button "Next" at bounding box center [433, 534] width 169 height 42
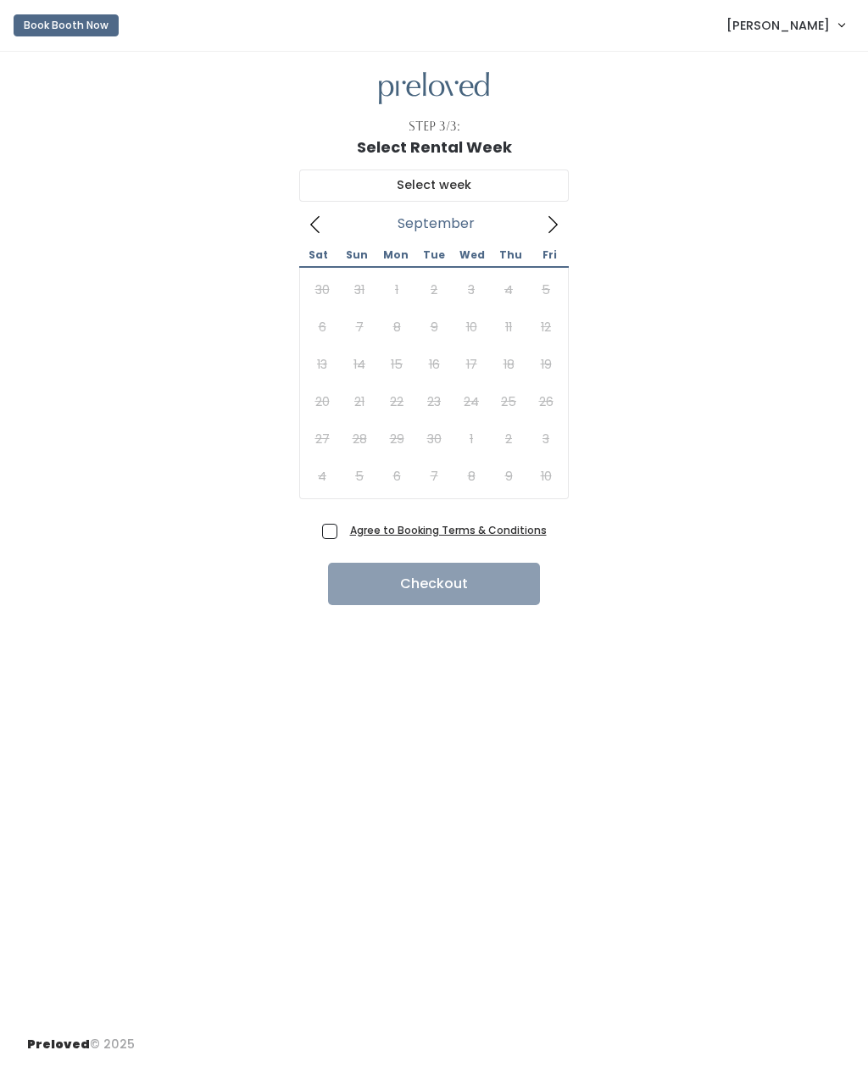
click at [547, 224] on icon at bounding box center [552, 224] width 19 height 19
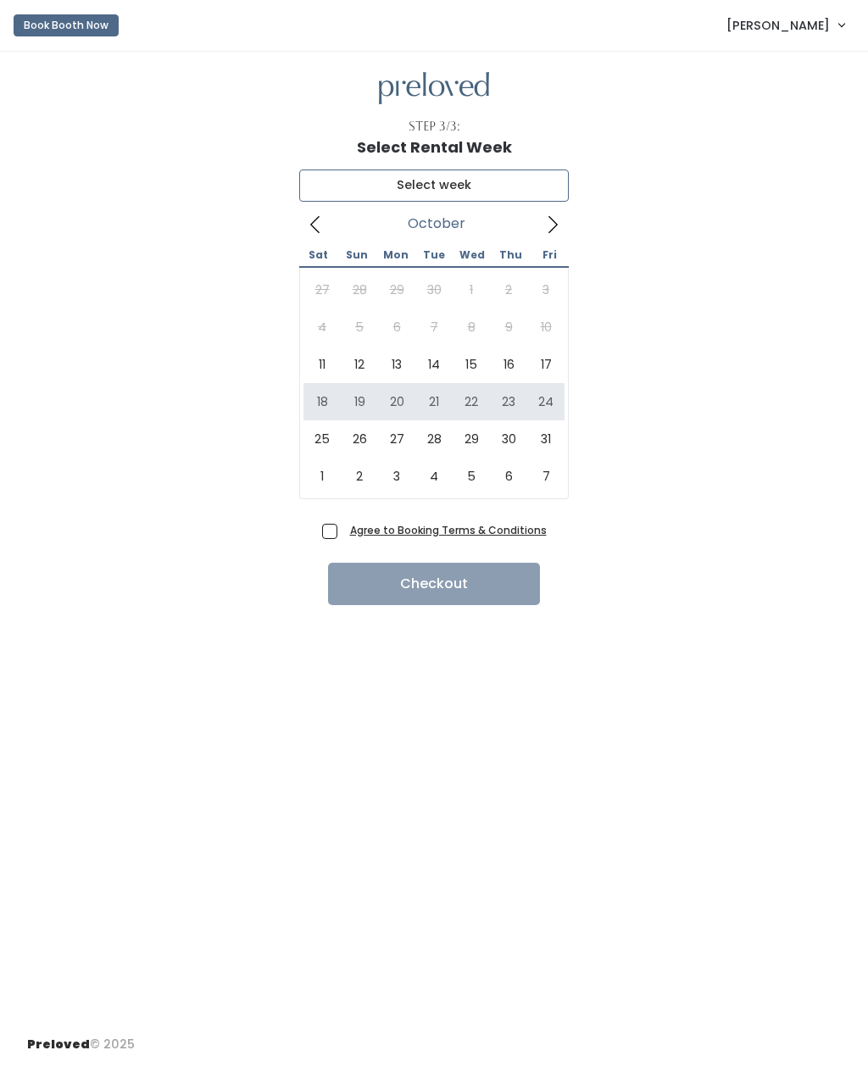
type input "October 18 to October 24"
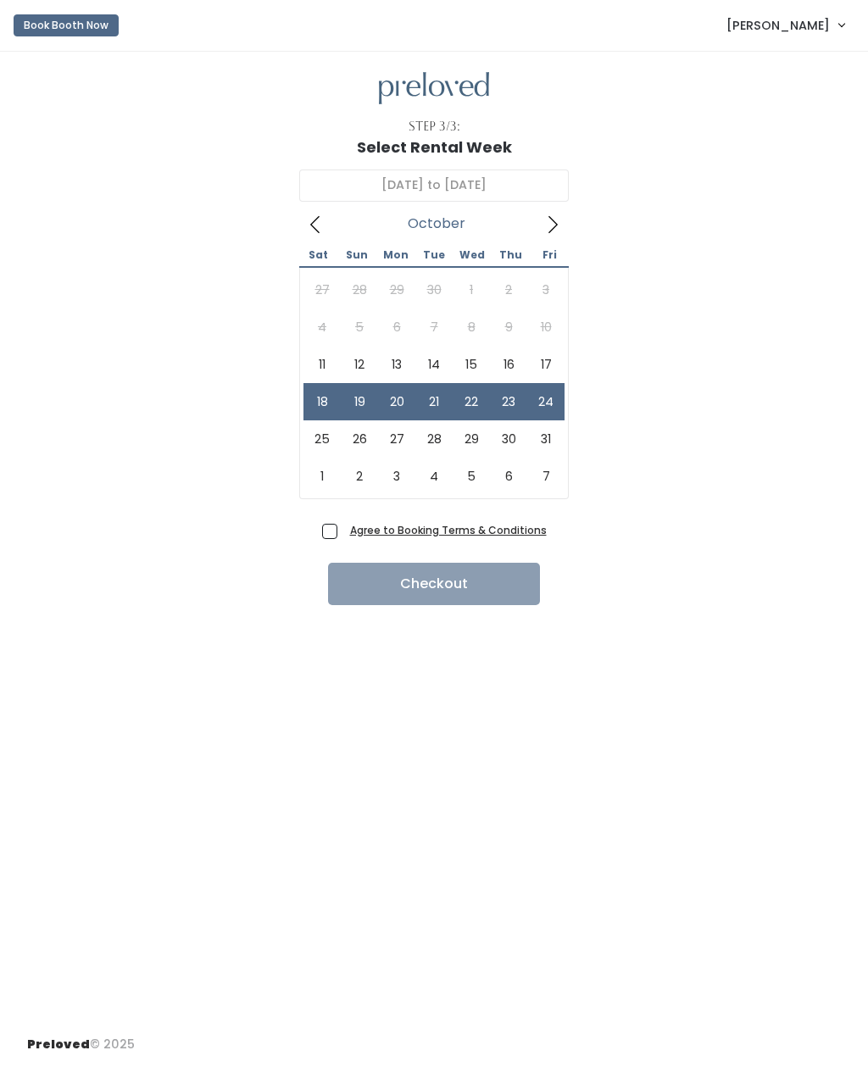
click at [325, 540] on div "Agree to Booking Terms & Conditions" at bounding box center [434, 535] width 225 height 28
click at [343, 528] on span "Agree to Booking Terms & Conditions" at bounding box center [444, 529] width 203 height 17
click at [343, 528] on input "Agree to Booking Terms & Conditions" at bounding box center [348, 526] width 11 height 11
checkbox input "true"
click at [391, 590] on button "Checkout" at bounding box center [434, 584] width 212 height 42
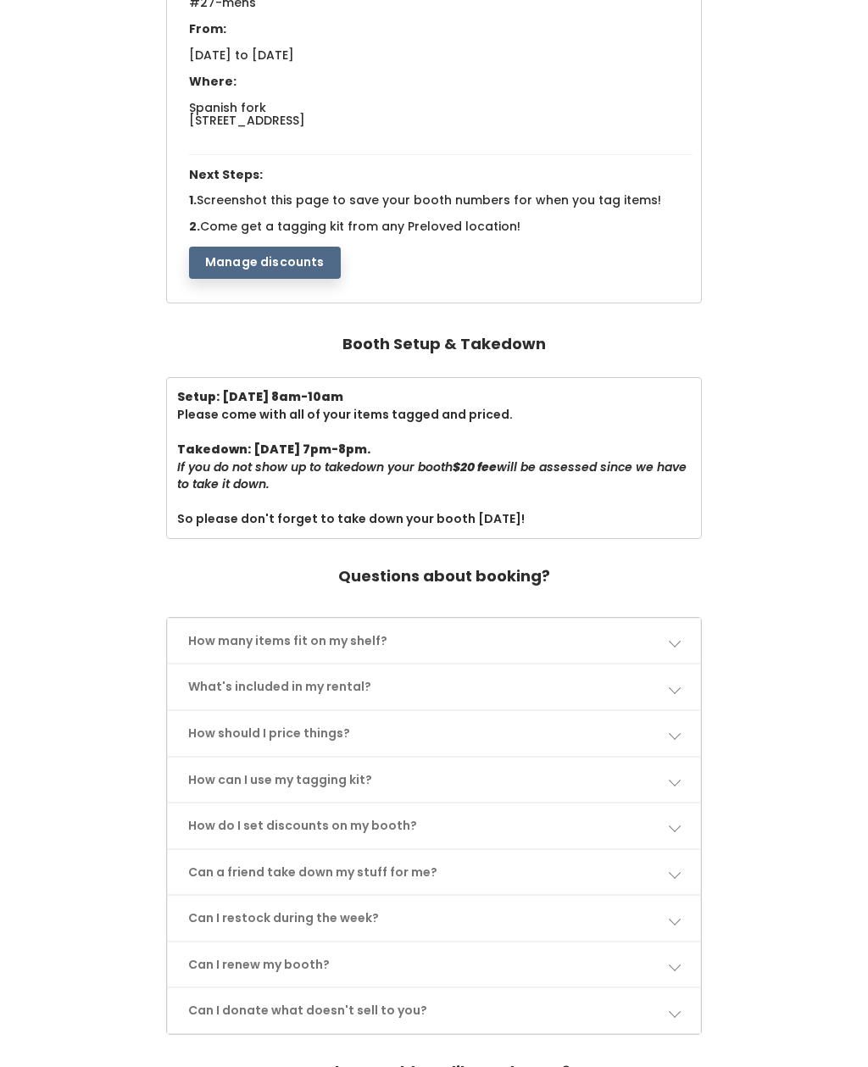
scroll to position [286, 0]
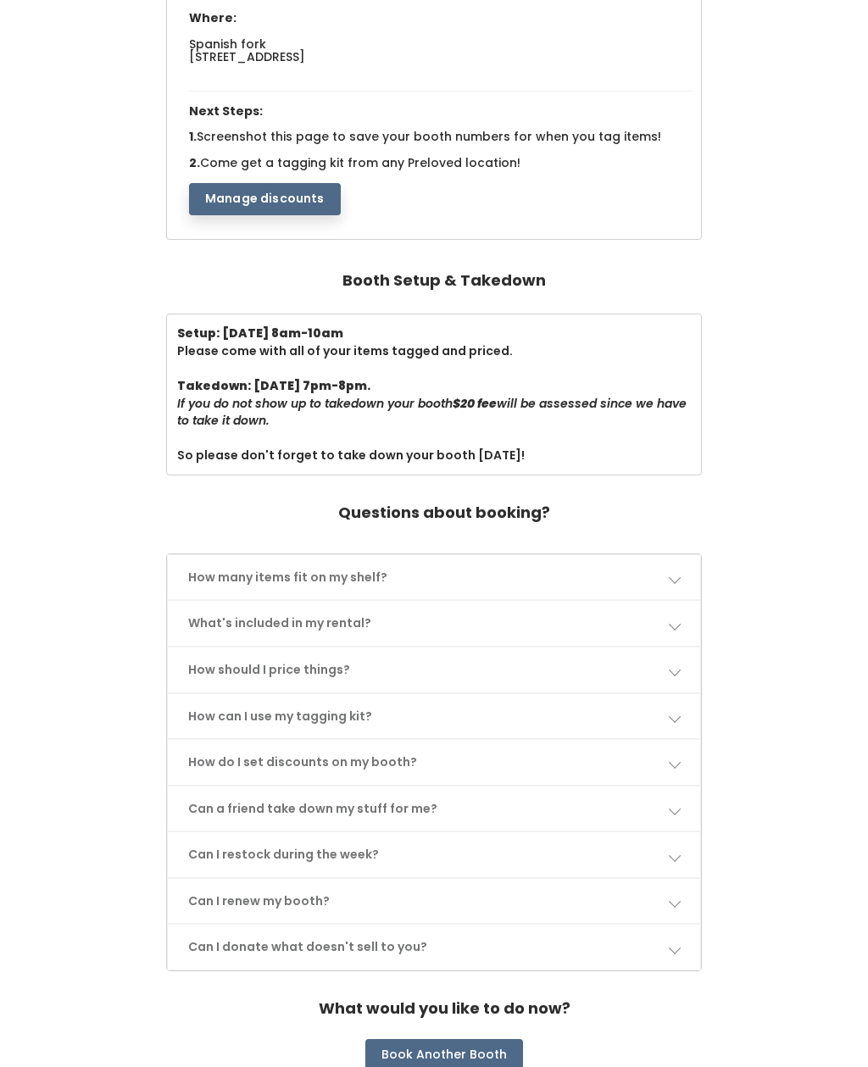
click at [416, 1046] on button "Book Another Booth" at bounding box center [444, 1055] width 158 height 32
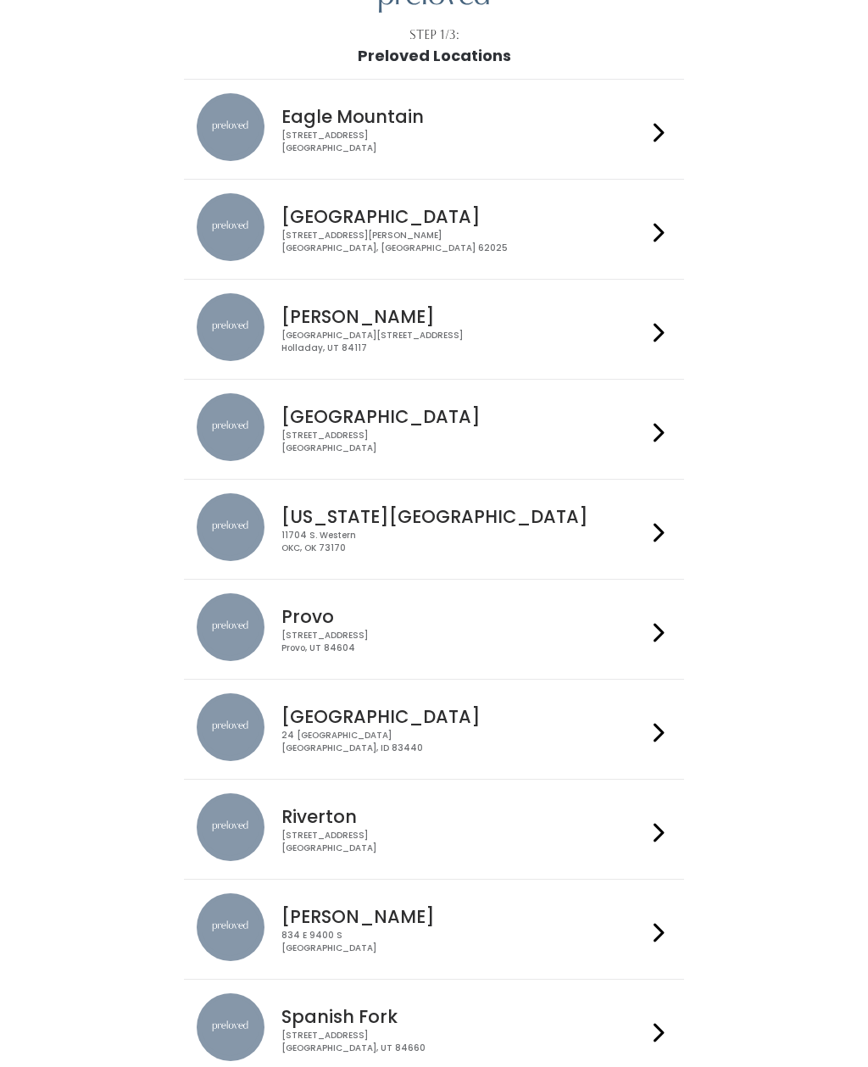
scroll to position [162, 0]
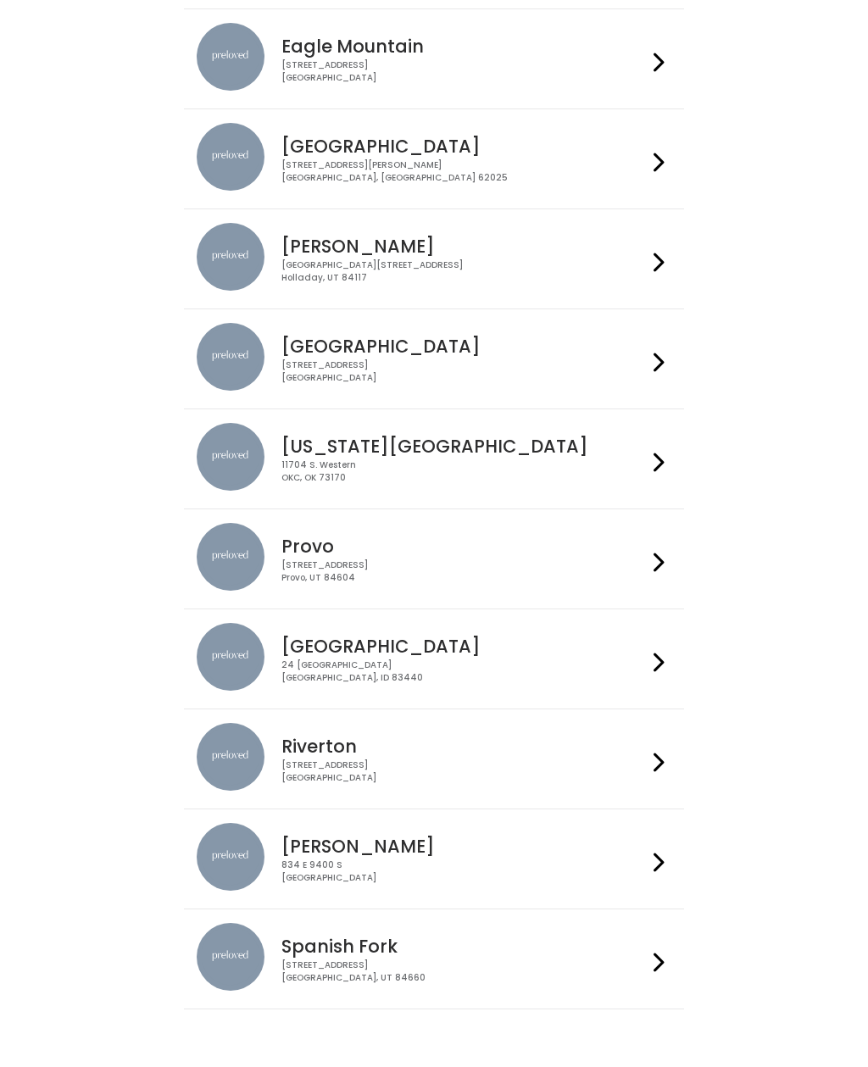
click at [330, 956] on h4 "Spanish Fork" at bounding box center [463, 945] width 364 height 19
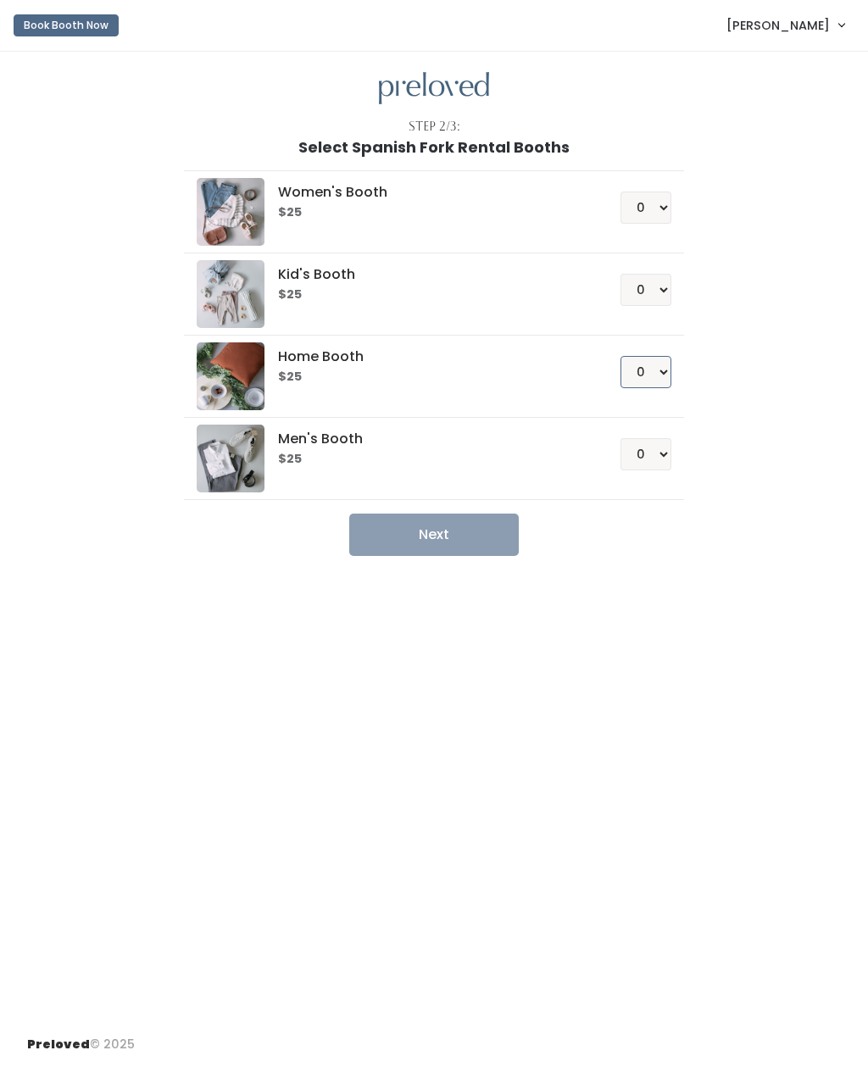
click at [667, 369] on select "0 1 2 3 4" at bounding box center [645, 372] width 51 height 32
select select "1"
click at [424, 529] on button "Next" at bounding box center [433, 534] width 169 height 42
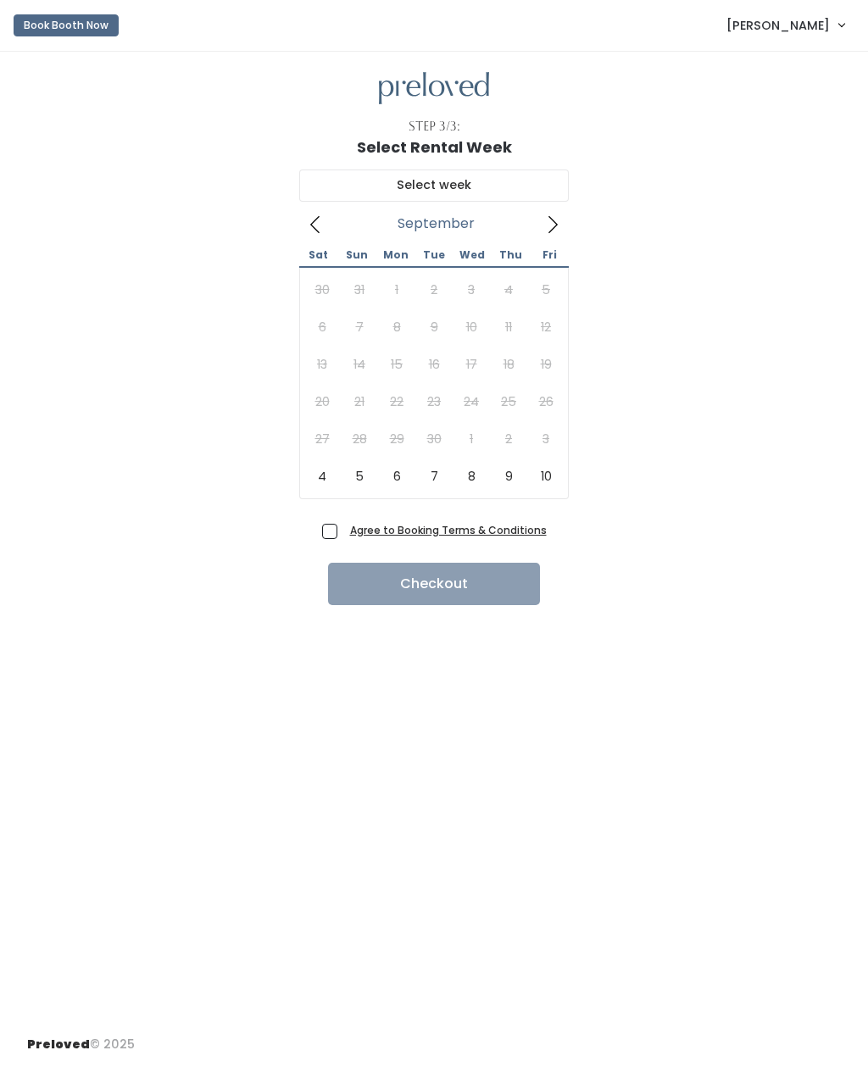
click at [559, 223] on icon at bounding box center [552, 224] width 19 height 19
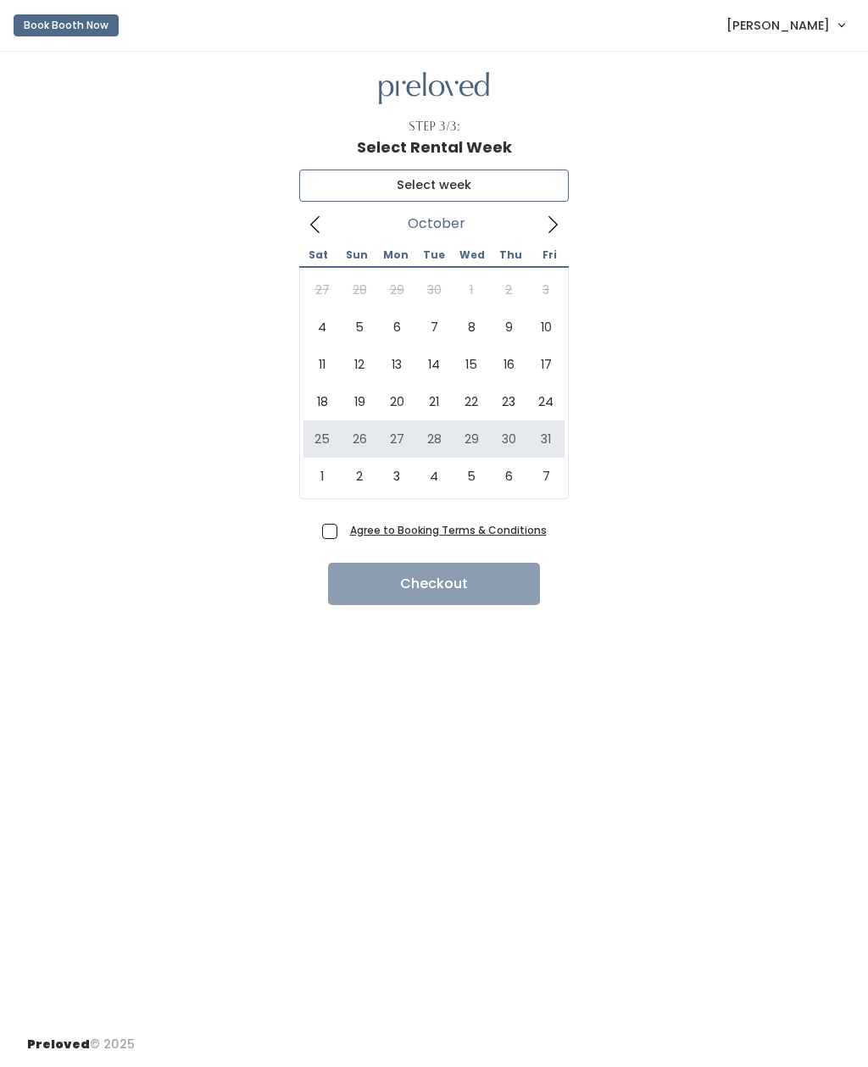
type input "October 25 to October 31"
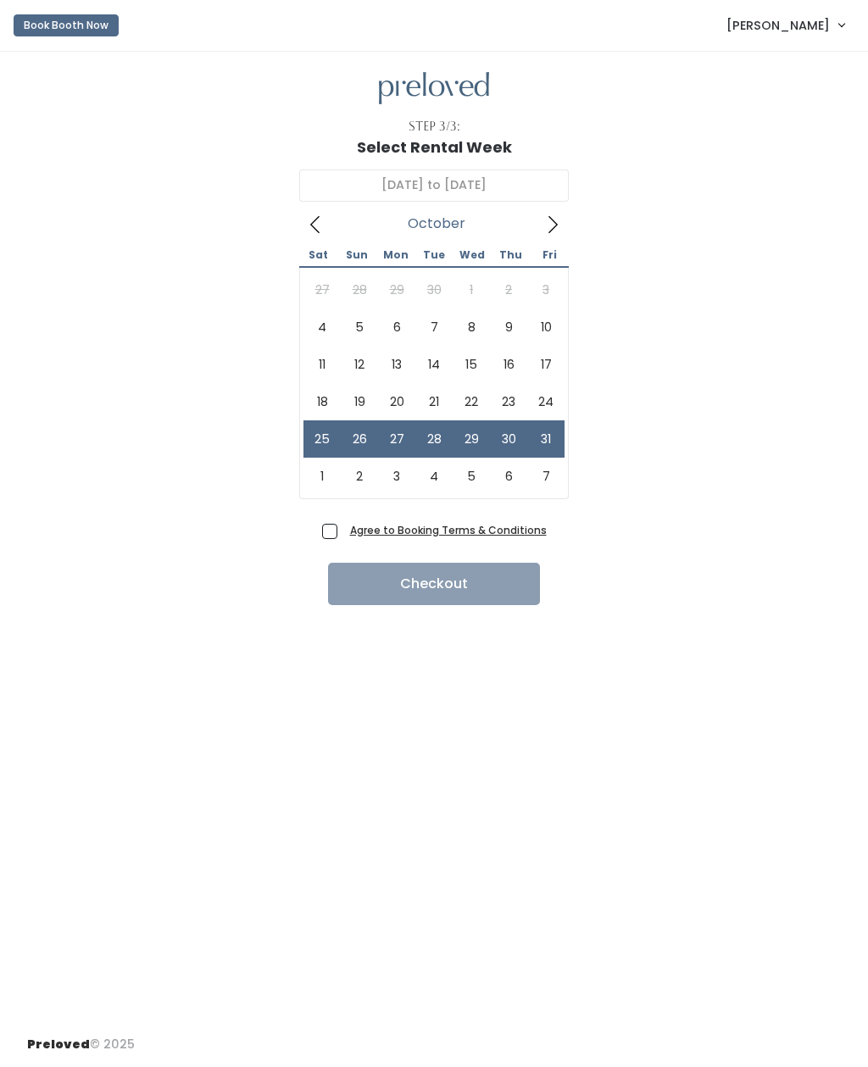
click at [343, 525] on span "Agree to Booking Terms & Conditions" at bounding box center [444, 529] width 203 height 17
click at [343, 525] on input "Agree to Booking Terms & Conditions" at bounding box center [348, 526] width 11 height 11
checkbox input "true"
click at [379, 583] on button "Checkout" at bounding box center [434, 584] width 212 height 42
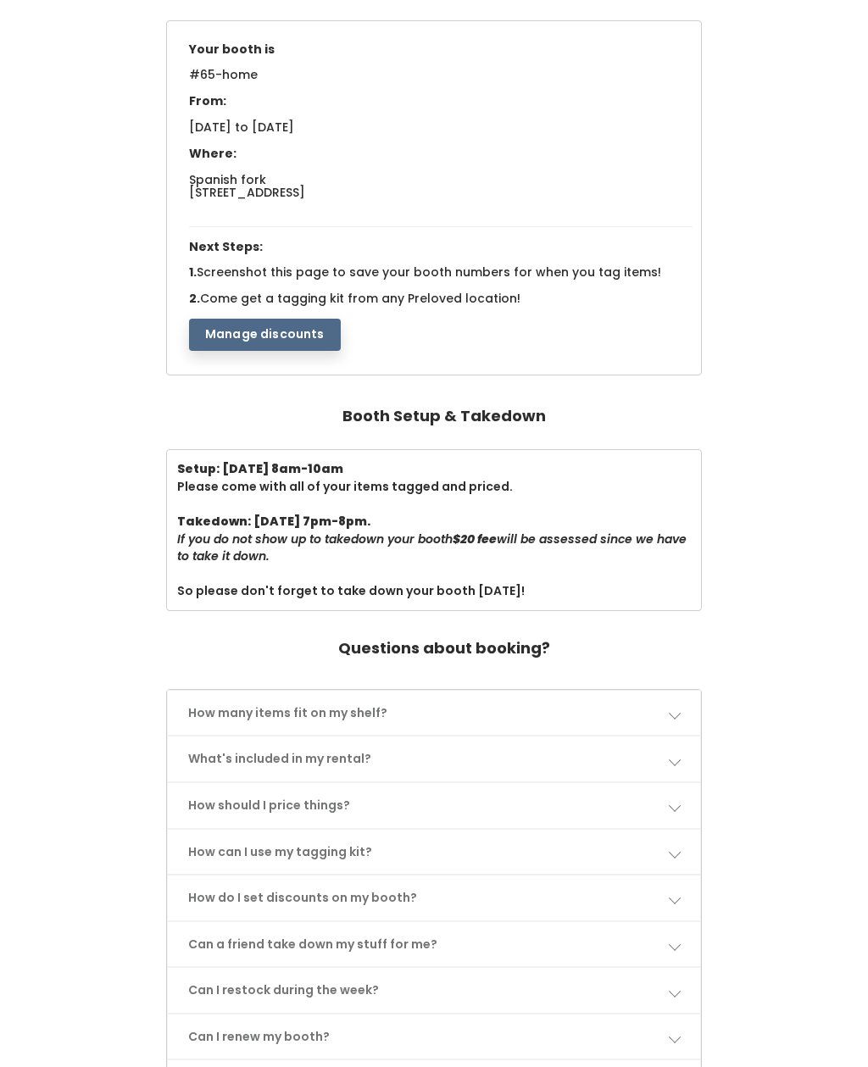
scroll to position [286, 0]
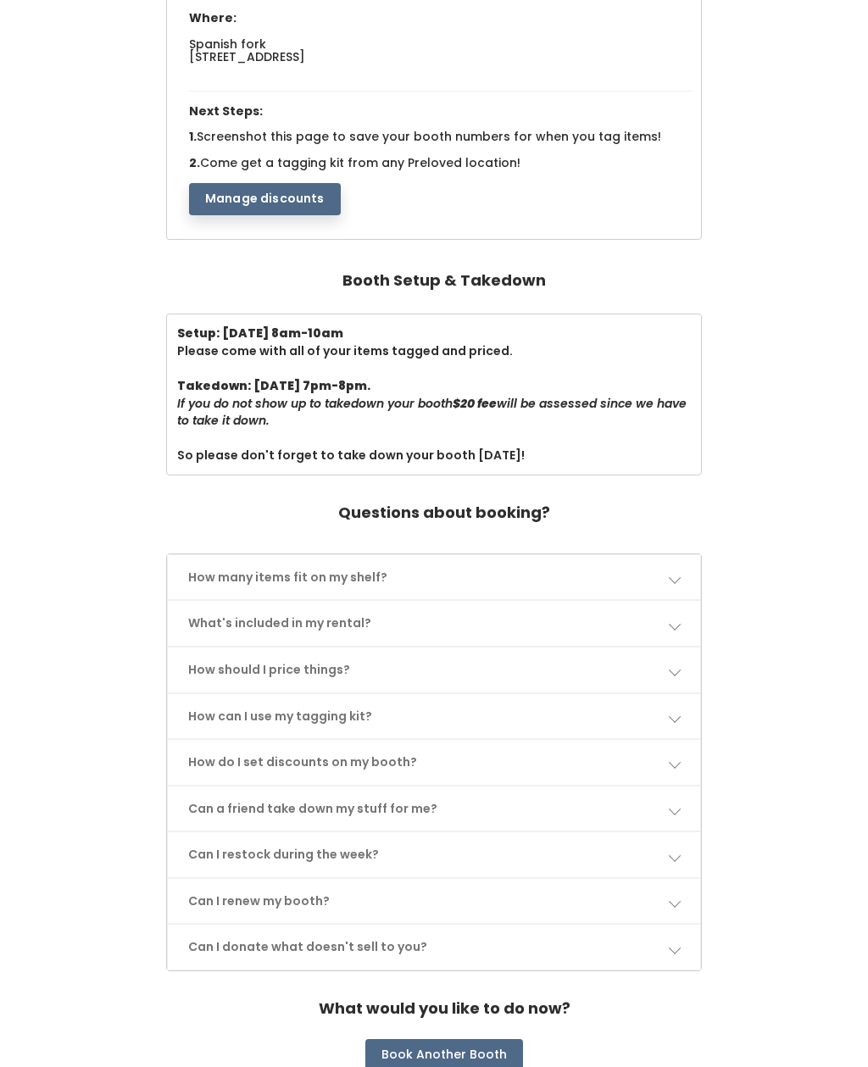
click at [436, 1039] on button "Book Another Booth" at bounding box center [444, 1055] width 158 height 32
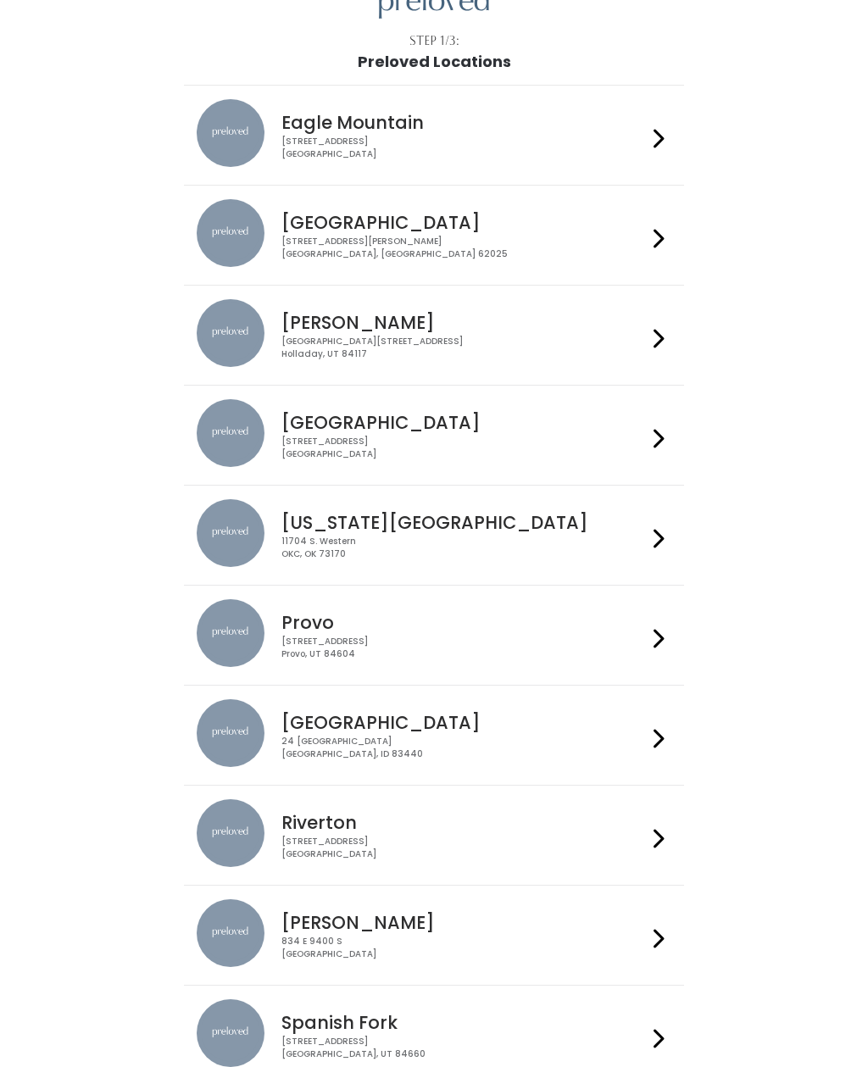
scroll to position [162, 0]
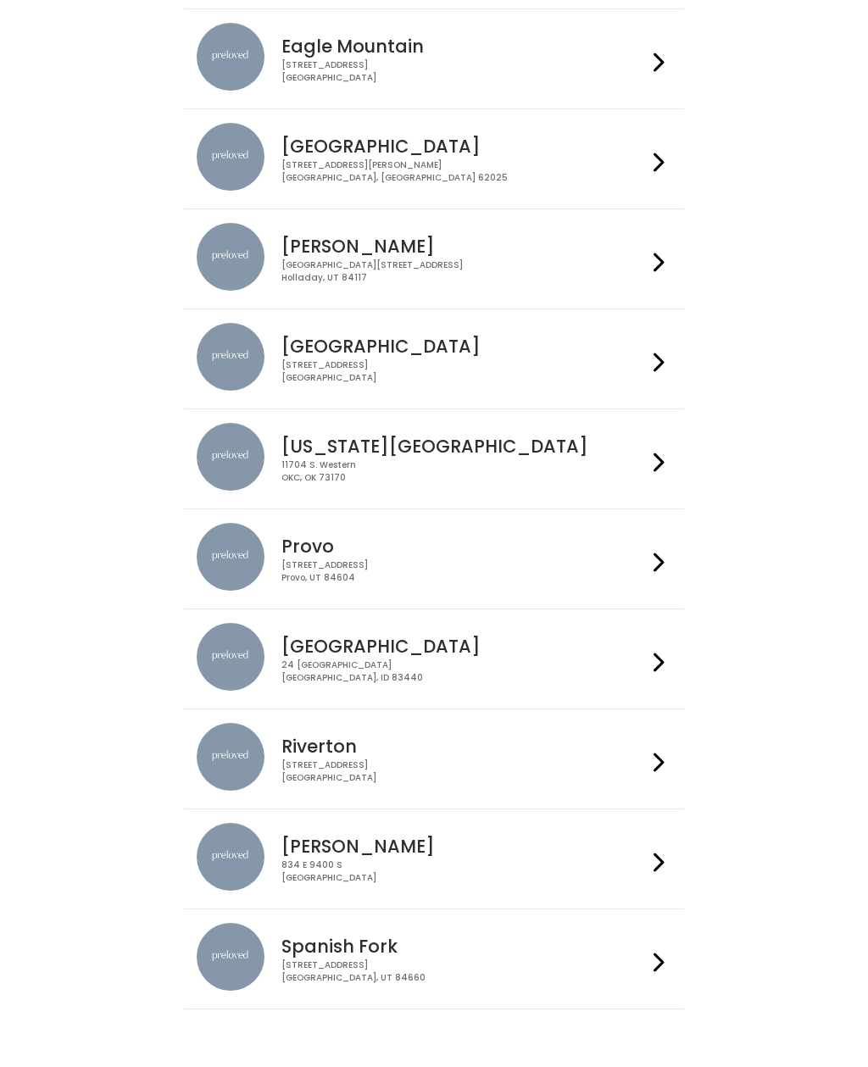
click at [670, 966] on div at bounding box center [659, 959] width 25 height 72
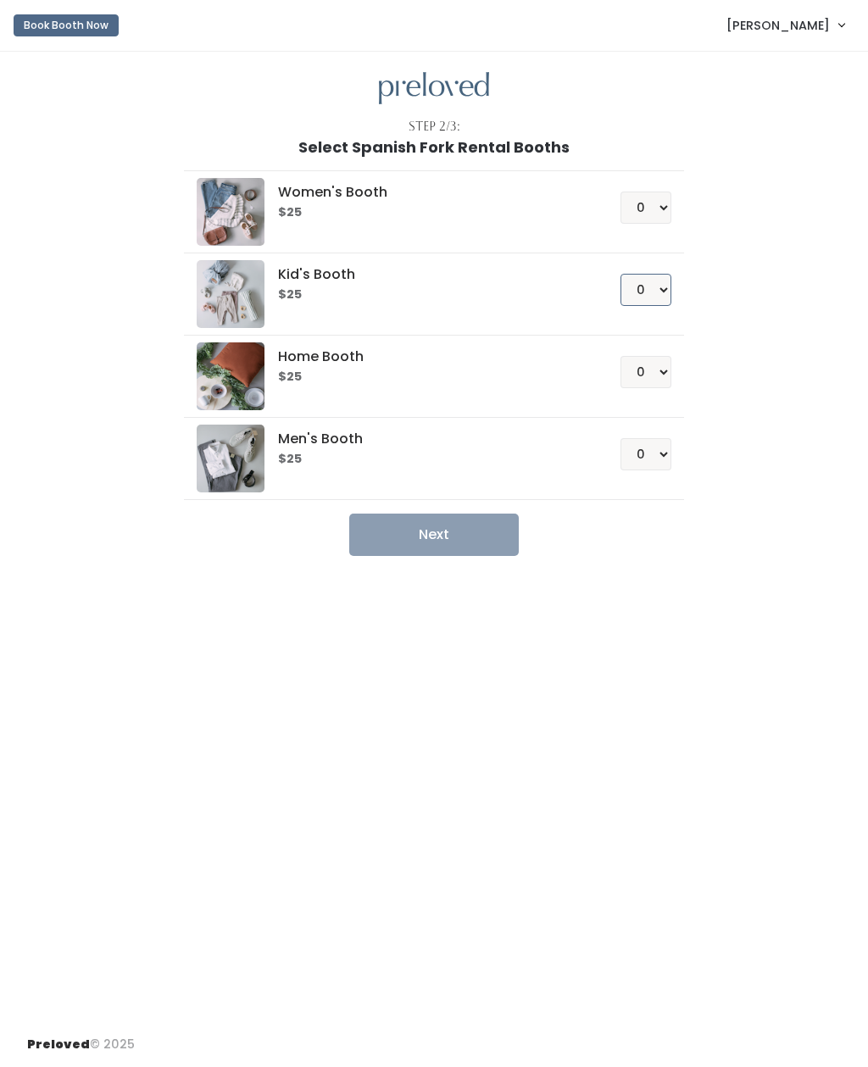
click at [656, 292] on select "0 1 2 3 4" at bounding box center [645, 290] width 51 height 32
select select "1"
click at [428, 544] on button "Next" at bounding box center [433, 534] width 169 height 42
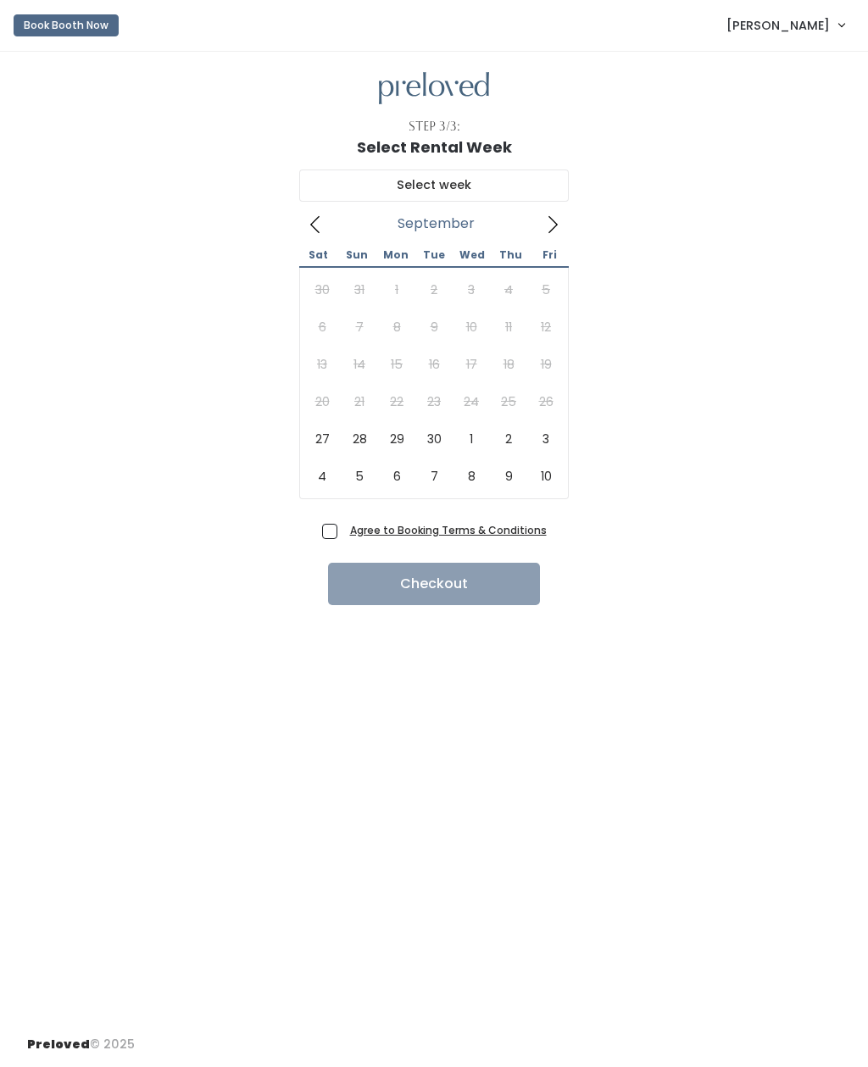
click at [562, 229] on span at bounding box center [552, 223] width 32 height 27
click at [555, 229] on icon at bounding box center [552, 224] width 19 height 19
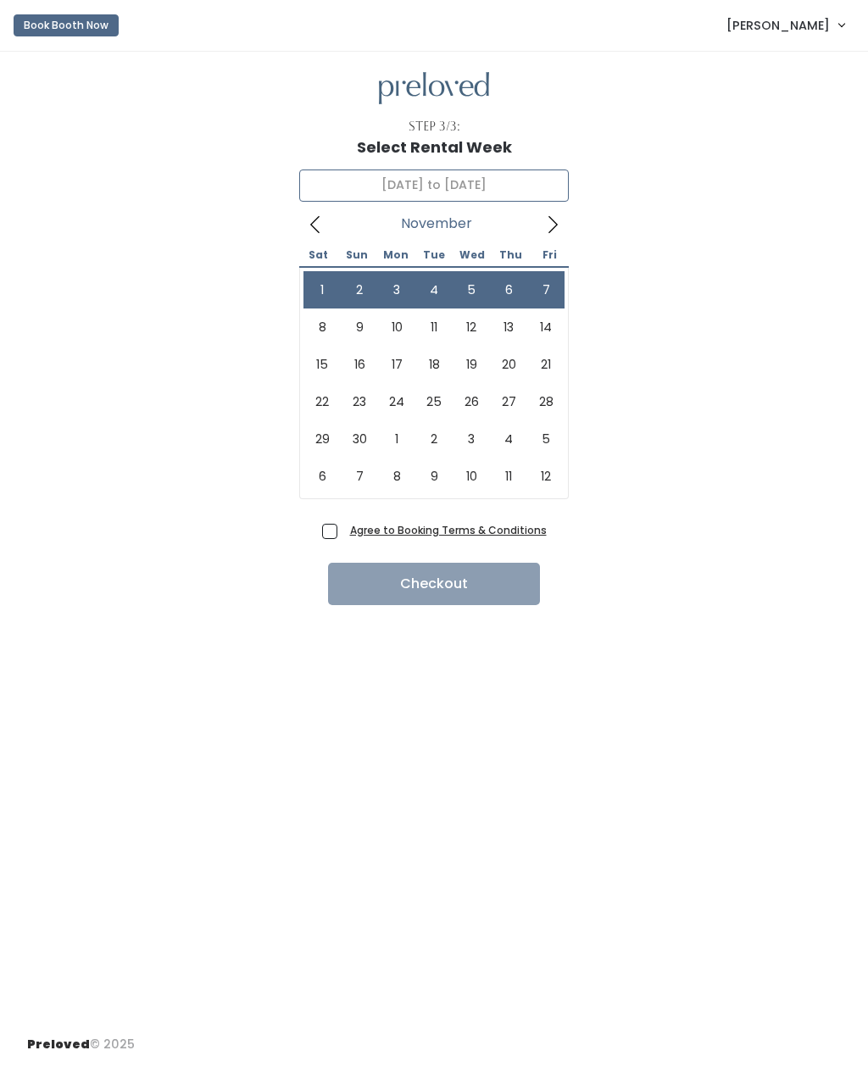
type input "[DATE] to [DATE]"
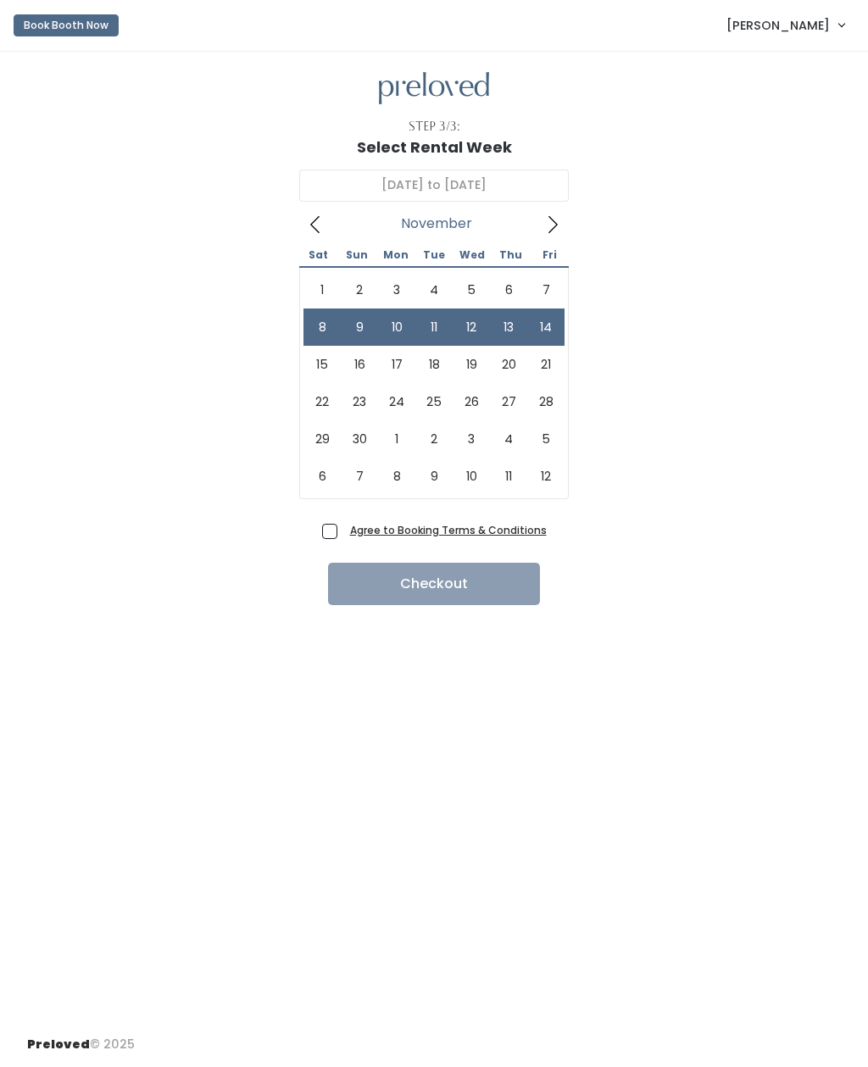
click at [310, 547] on div "Agree to Booking Terms & Conditions Checkout" at bounding box center [433, 561] width 813 height 87
click at [343, 532] on span "Agree to Booking Terms & Conditions" at bounding box center [444, 529] width 203 height 17
click at [343, 532] on input "Agree to Booking Terms & Conditions" at bounding box center [348, 526] width 11 height 11
checkbox input "true"
click at [432, 586] on button "Checkout" at bounding box center [434, 584] width 212 height 42
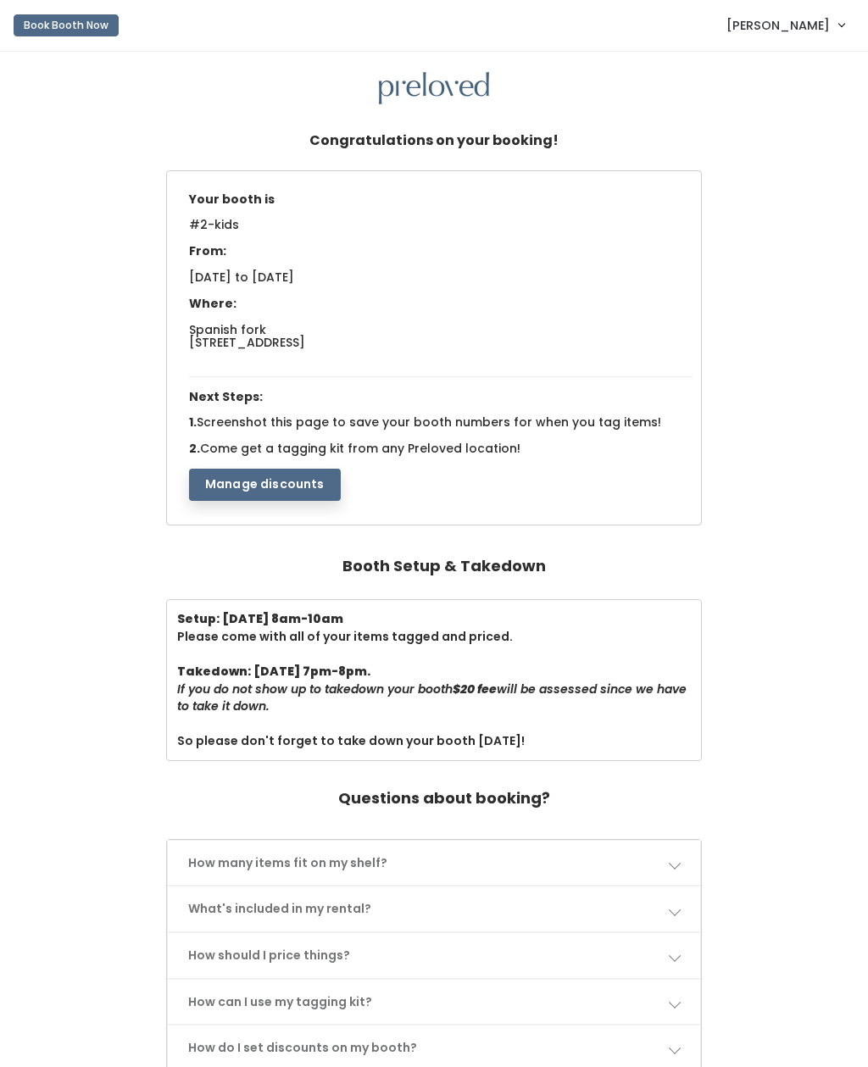
click at [844, 26] on link "[PERSON_NAME]" at bounding box center [785, 25] width 152 height 36
click at [776, 153] on button "Logout" at bounding box center [784, 142] width 152 height 31
